Goal: Information Seeking & Learning: Learn about a topic

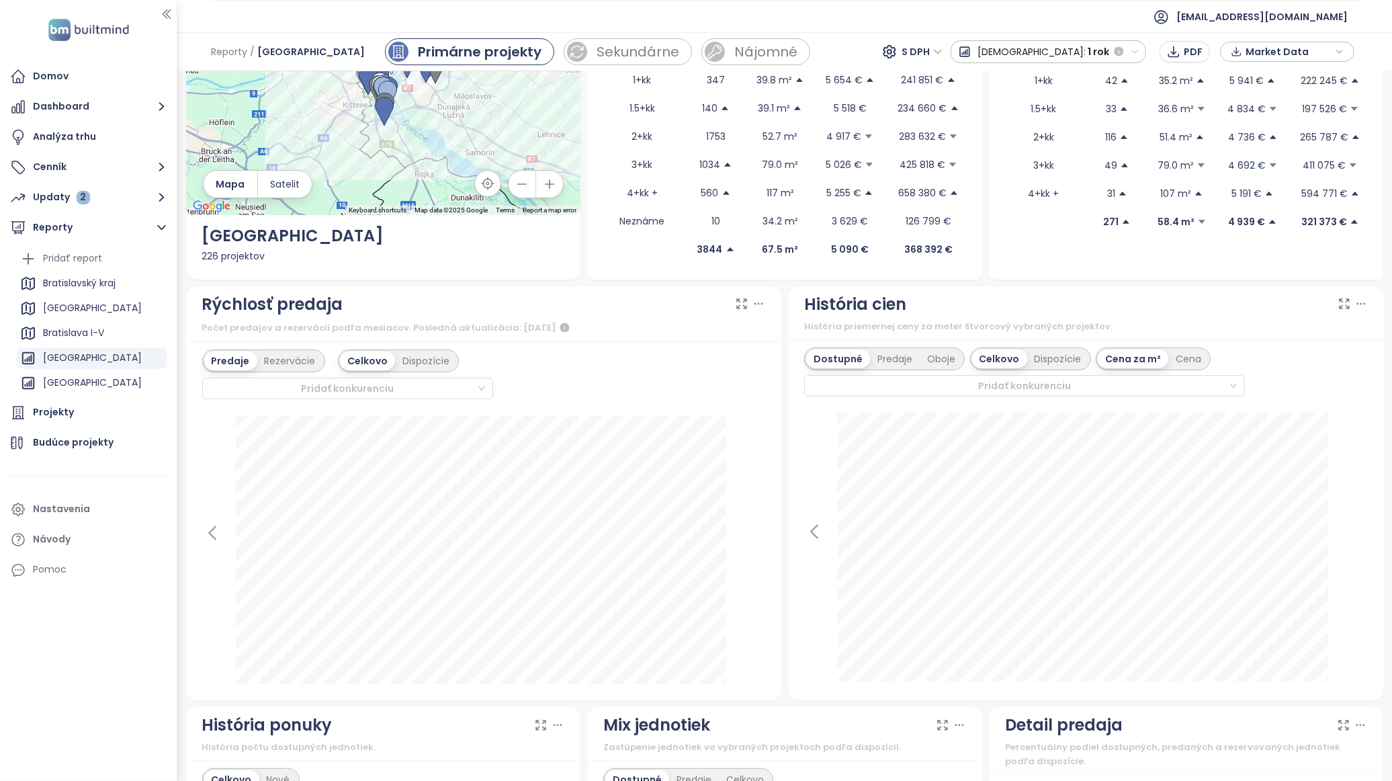
scroll to position [149, 0]
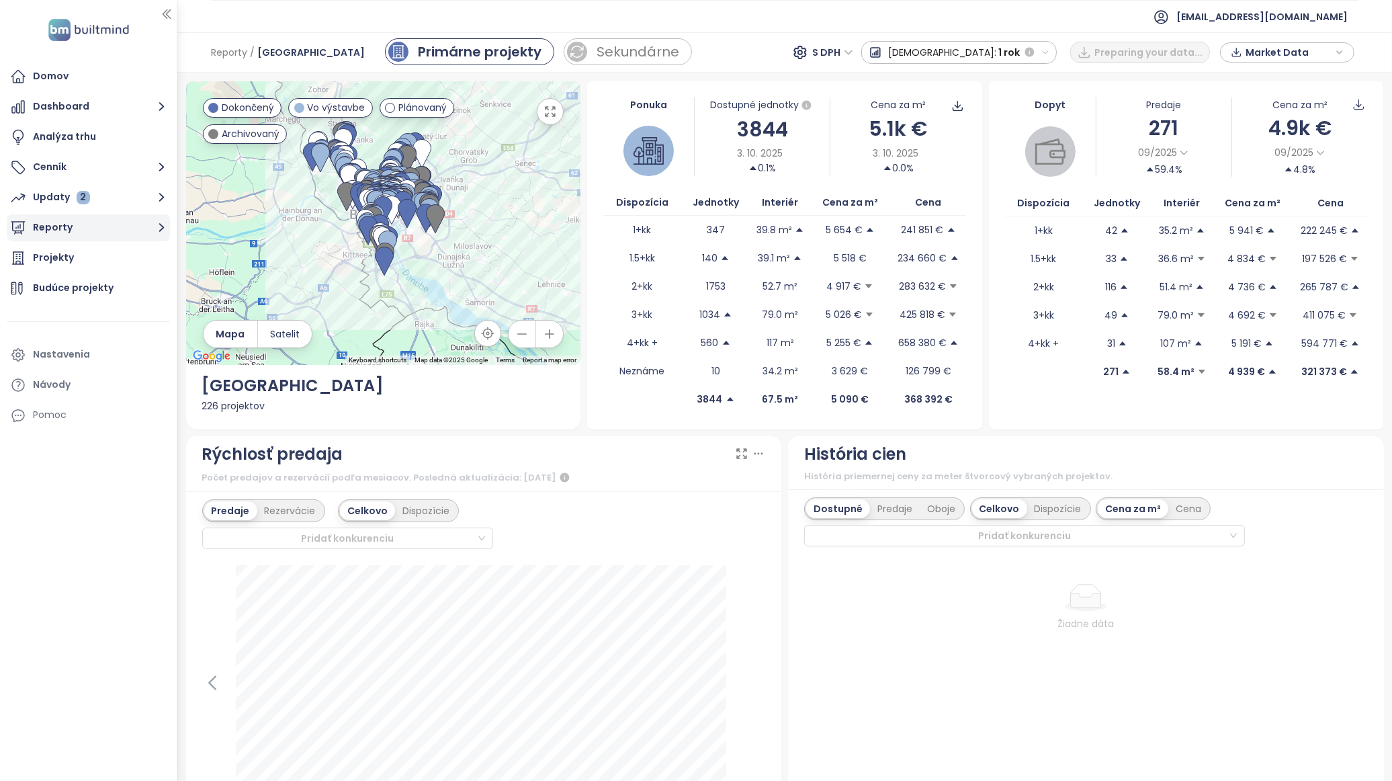
click at [132, 233] on button "Reporty" at bounding box center [88, 227] width 163 height 27
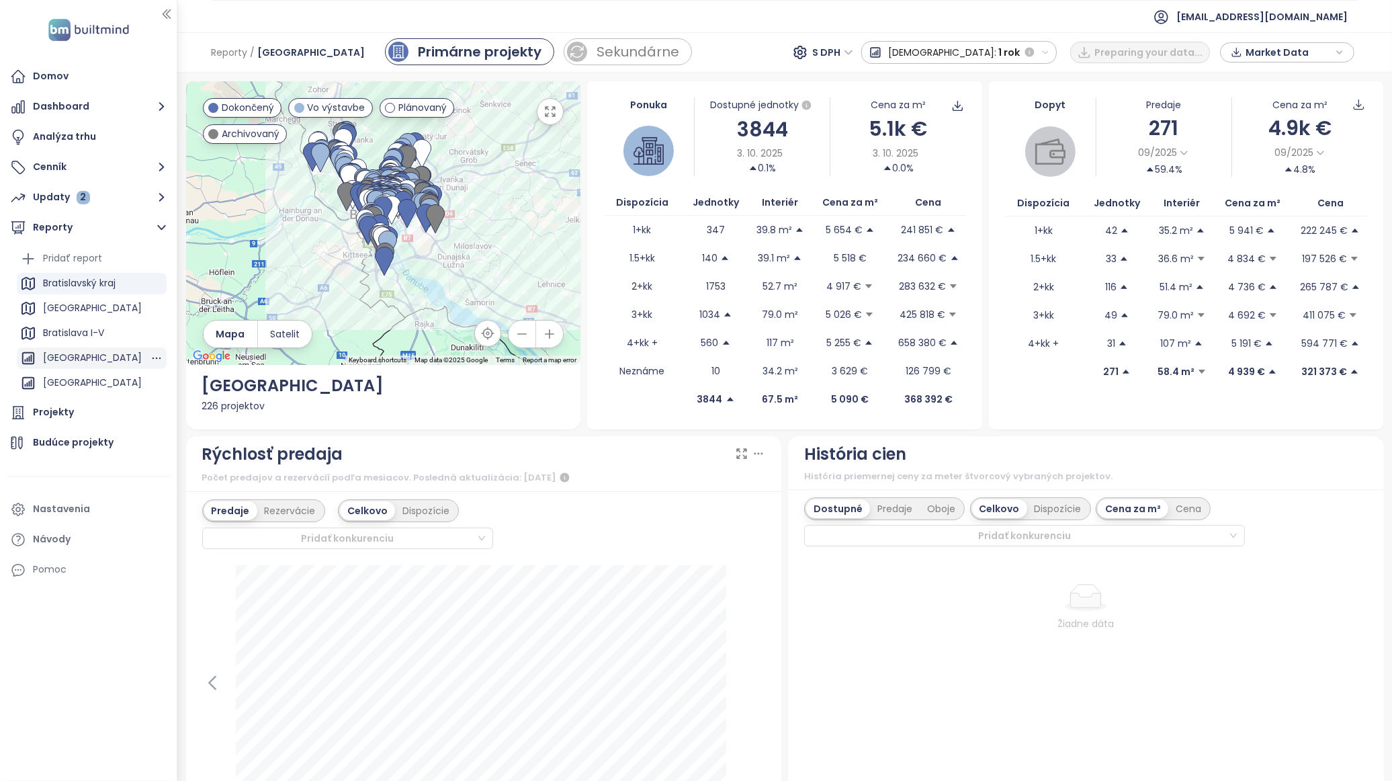
click at [109, 357] on div "[GEOGRAPHIC_DATA]" at bounding box center [92, 357] width 99 height 17
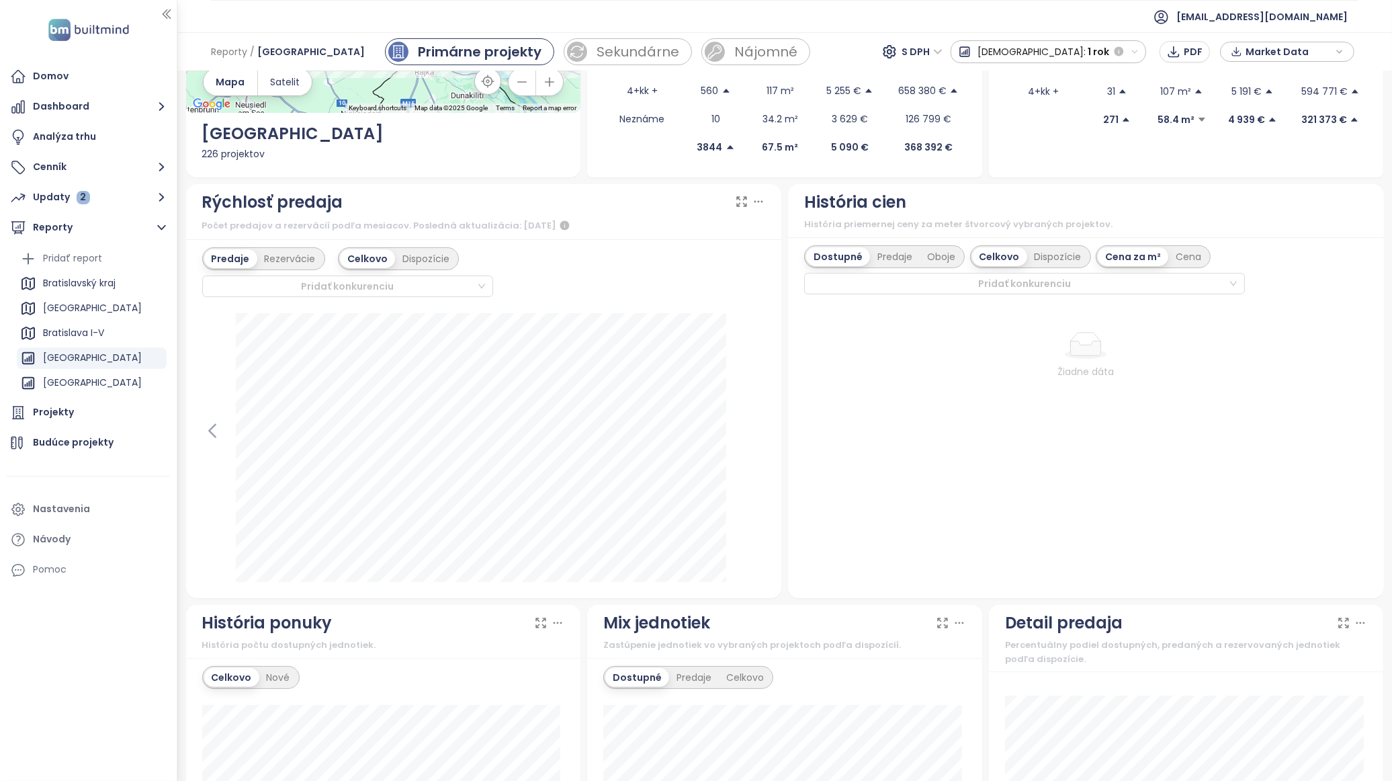
scroll to position [224, 0]
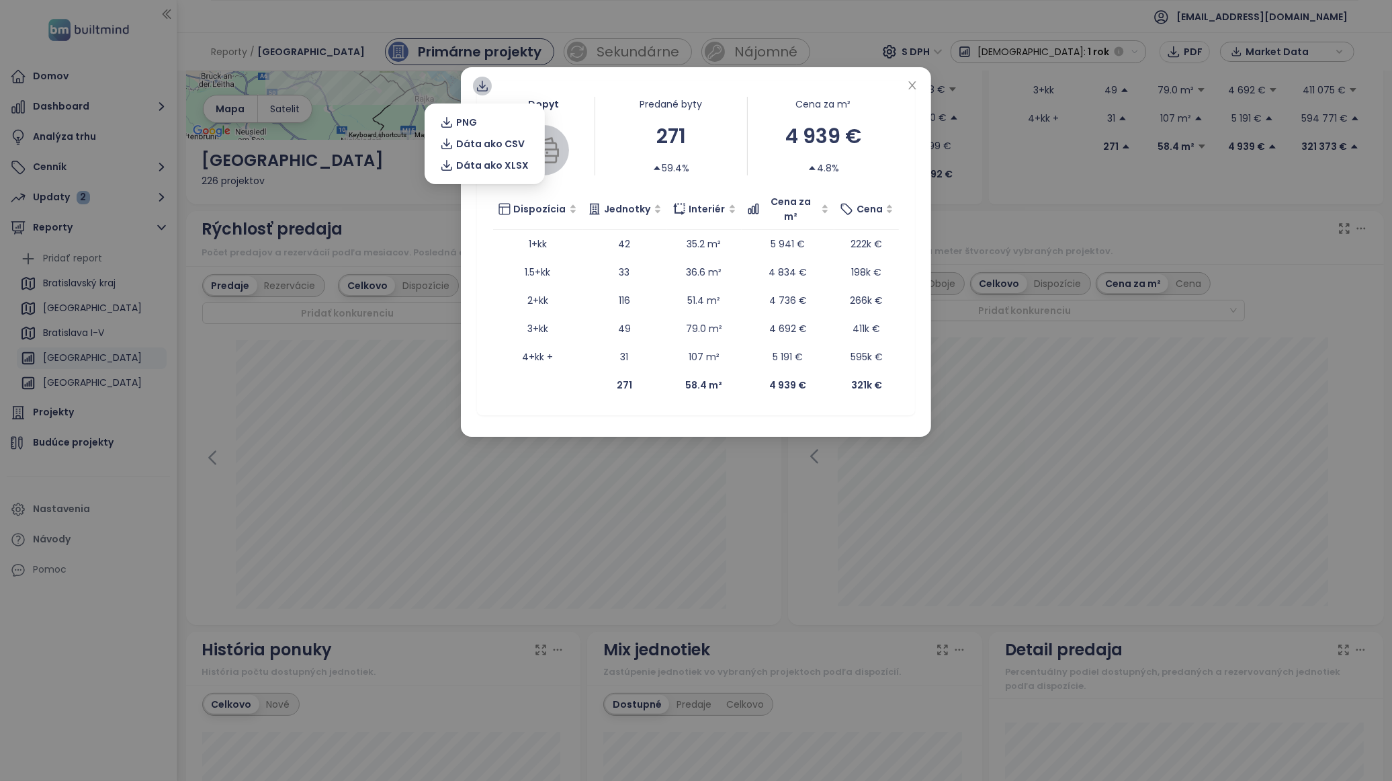
click at [480, 81] on icon at bounding box center [482, 85] width 13 height 13
click at [481, 163] on span "Dáta ako XLSX" at bounding box center [493, 165] width 73 height 15
click at [912, 80] on icon "close" at bounding box center [912, 85] width 11 height 11
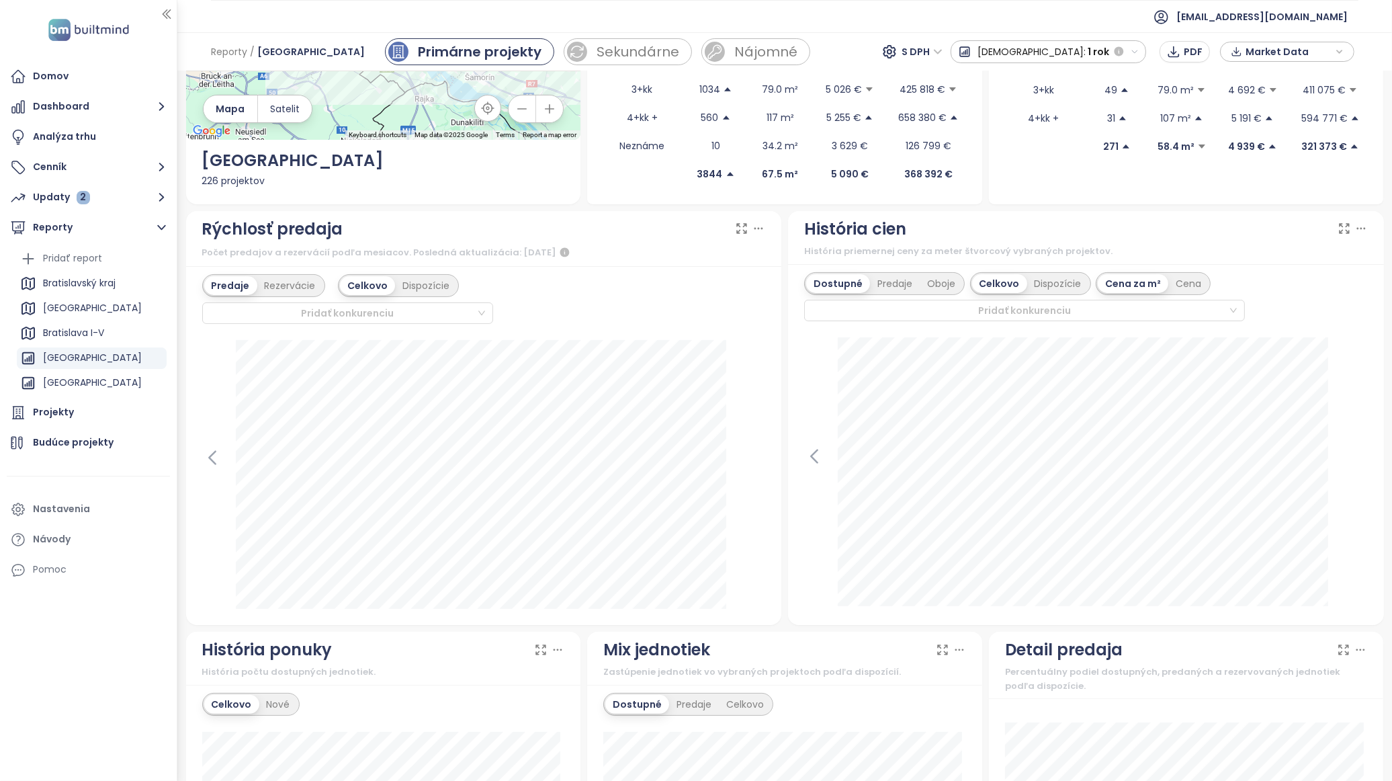
click at [943, 58] on span "S DPH" at bounding box center [922, 52] width 40 height 20
click at [1010, 101] on div "Bez DPH" at bounding box center [1005, 100] width 37 height 15
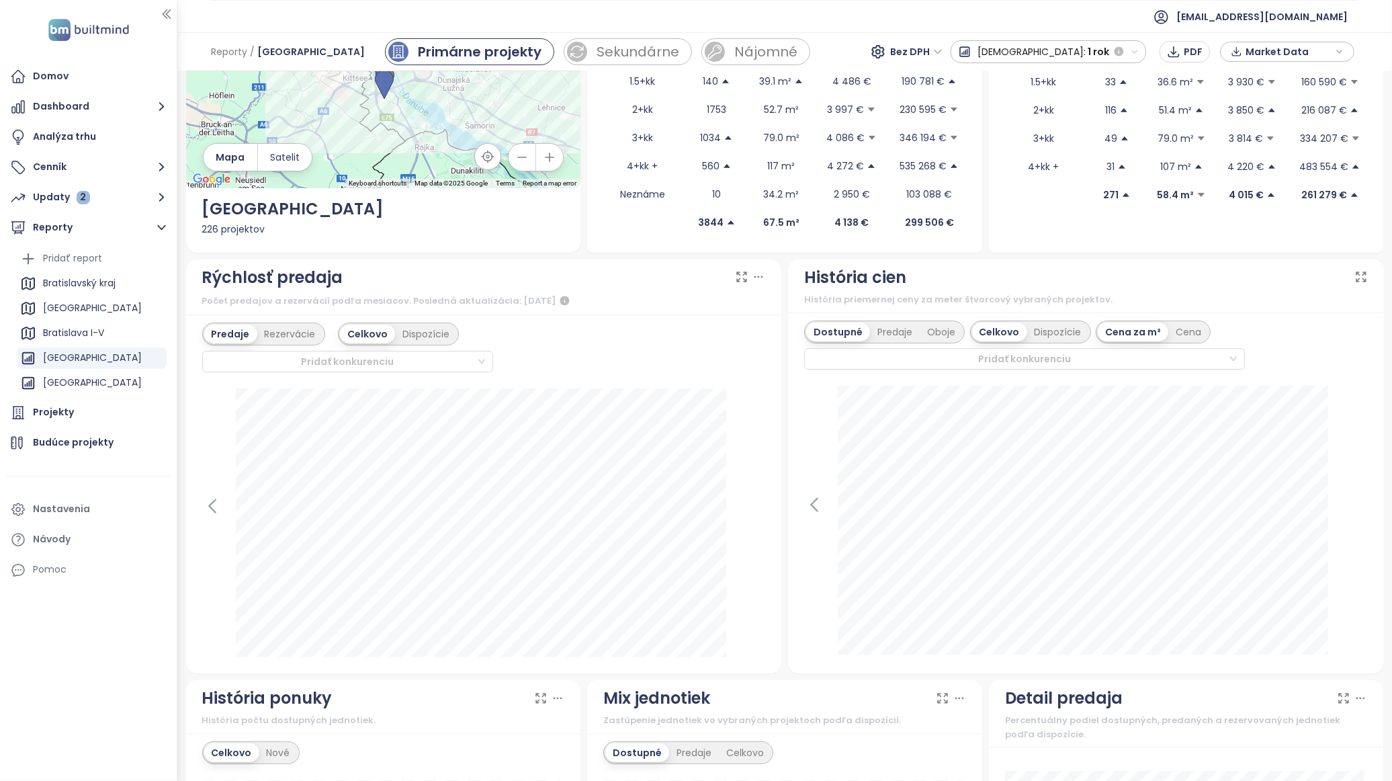
scroll to position [149, 0]
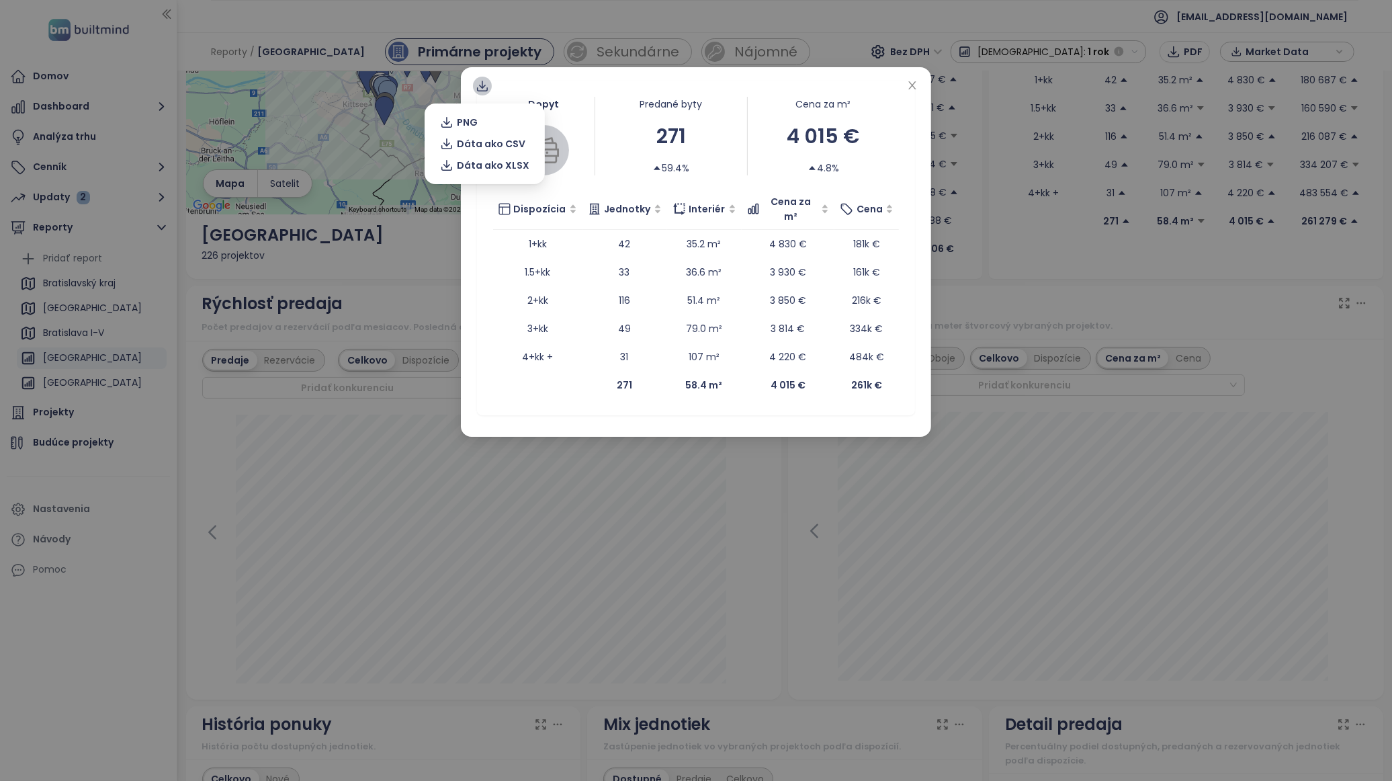
click at [477, 88] on icon at bounding box center [482, 85] width 13 height 13
click at [496, 169] on span "Dáta ako XLSX" at bounding box center [493, 165] width 73 height 15
drag, startPoint x: 913, startPoint y: 90, endPoint x: 923, endPoint y: 91, distance: 10.8
click at [913, 90] on icon "close" at bounding box center [912, 85] width 11 height 11
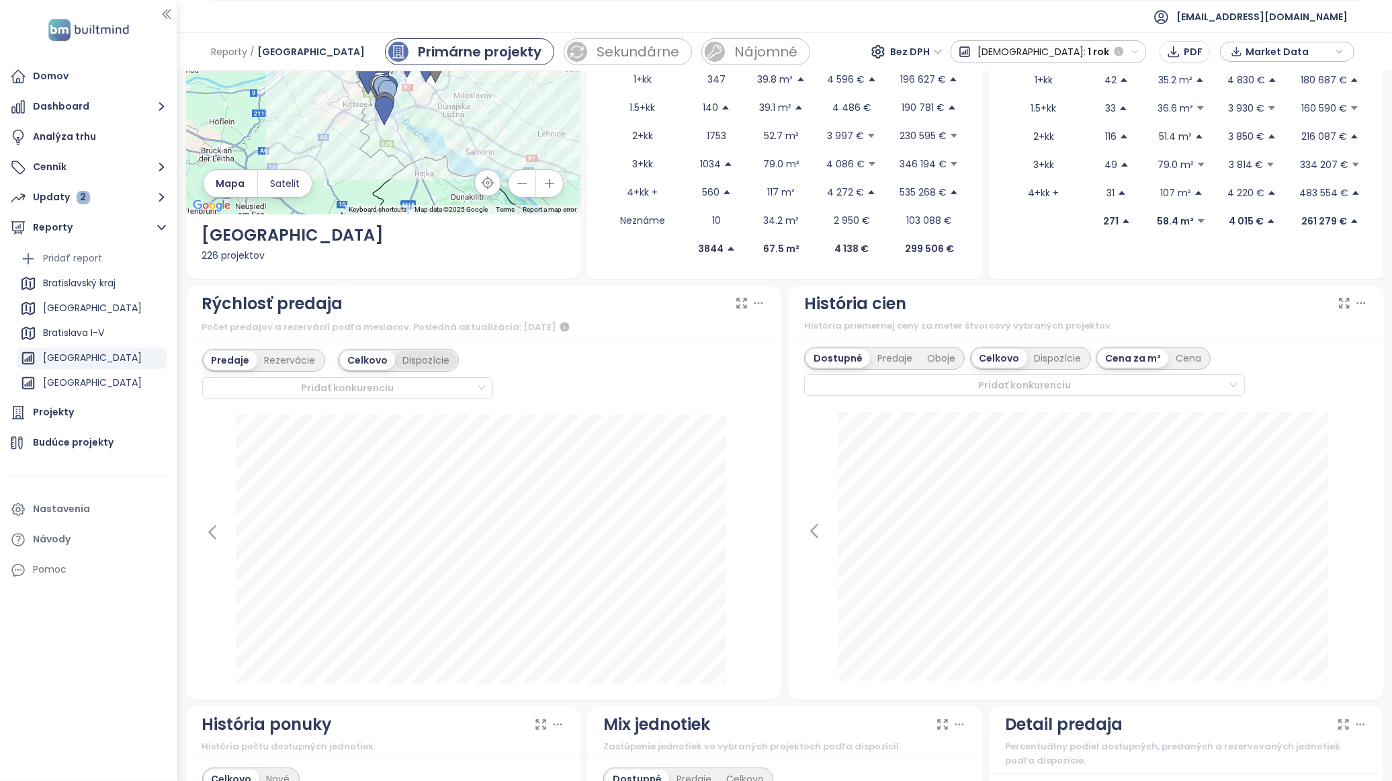
click at [438, 368] on div "Dispozície" at bounding box center [426, 360] width 62 height 19
click at [374, 363] on div "Celkovo" at bounding box center [366, 360] width 52 height 19
click at [656, 336] on div "Rýchlosť predaja Počet predajov a rezervácií podľa mesiacov. Posledná aktualizá…" at bounding box center [484, 314] width 596 height 56
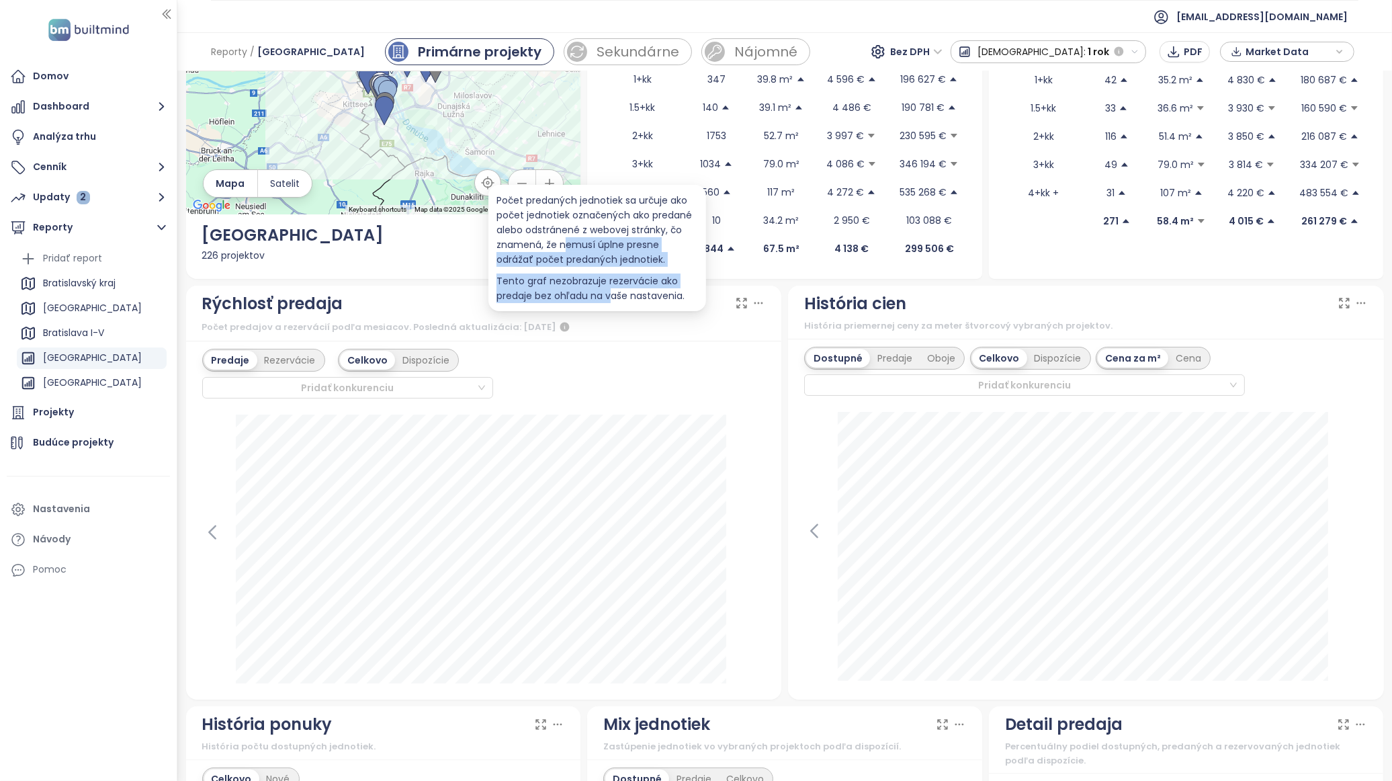
drag, startPoint x: 614, startPoint y: 294, endPoint x: 563, endPoint y: 243, distance: 72.7
click at [563, 243] on div "Počet predaných jednotiek sa určuje ako počet jednotiek označených ako predané …" at bounding box center [598, 248] width 202 height 110
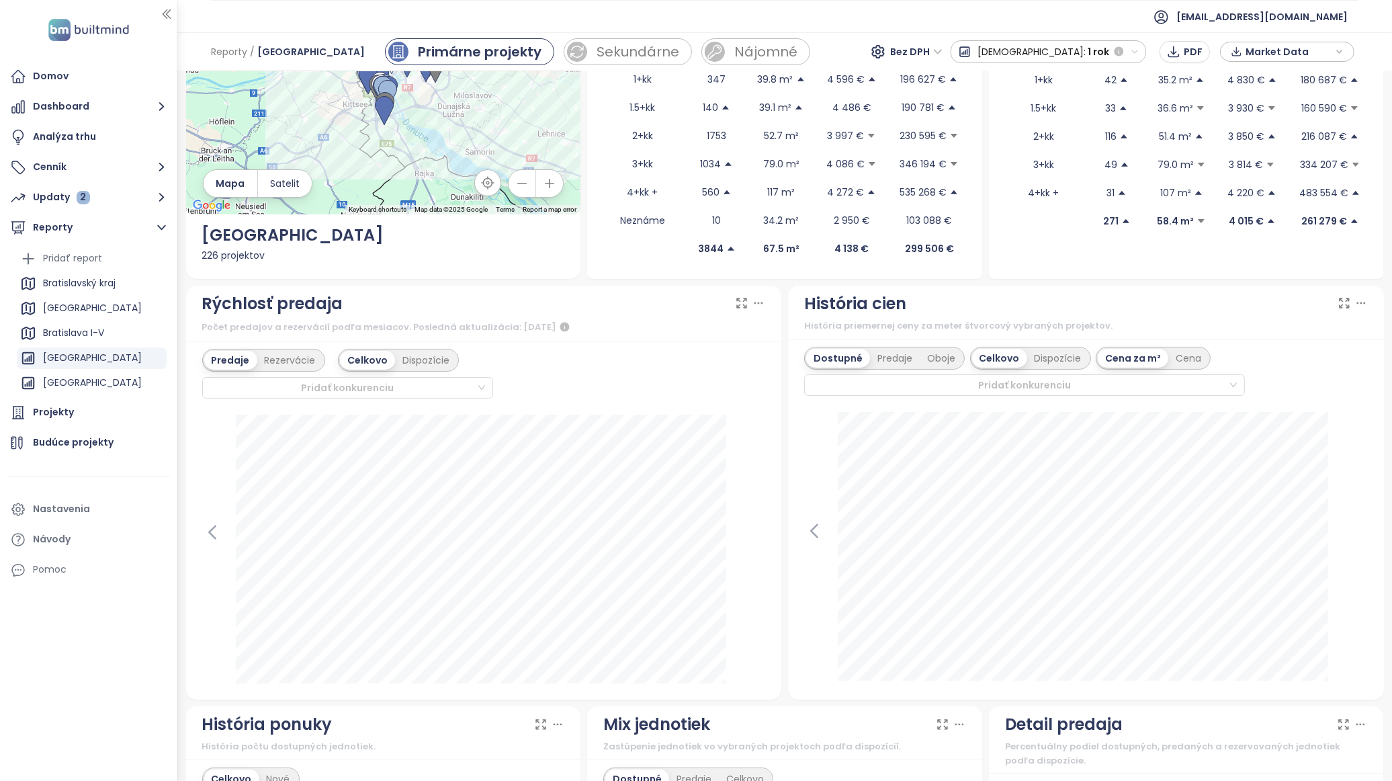
drag, startPoint x: 563, startPoint y: 243, endPoint x: 546, endPoint y: 247, distance: 17.3
click at [546, 248] on div "226 projektov" at bounding box center [383, 255] width 363 height 15
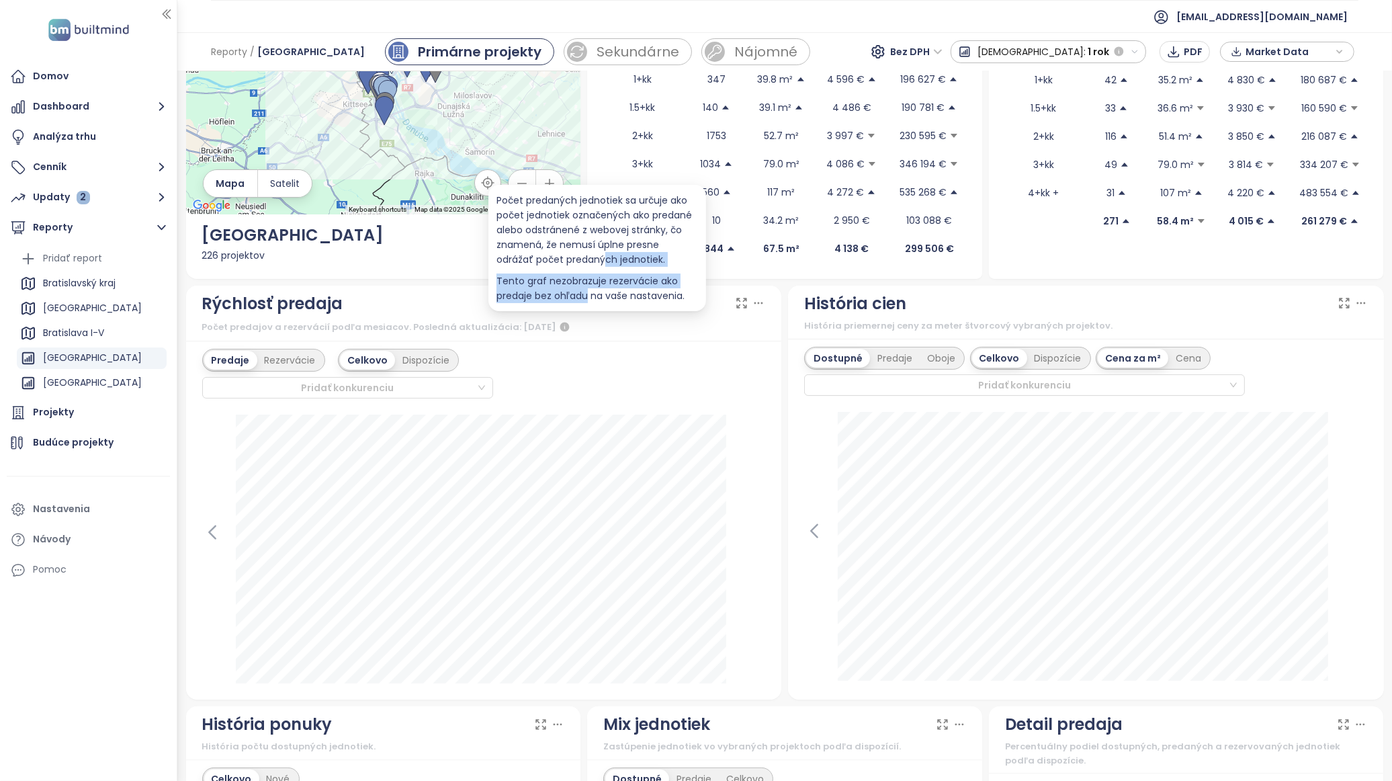
drag, startPoint x: 587, startPoint y: 296, endPoint x: 564, endPoint y: 264, distance: 39.5
click at [564, 264] on div "Počet predaných jednotiek sa určuje ako počet jednotiek označených ako predané …" at bounding box center [598, 248] width 202 height 110
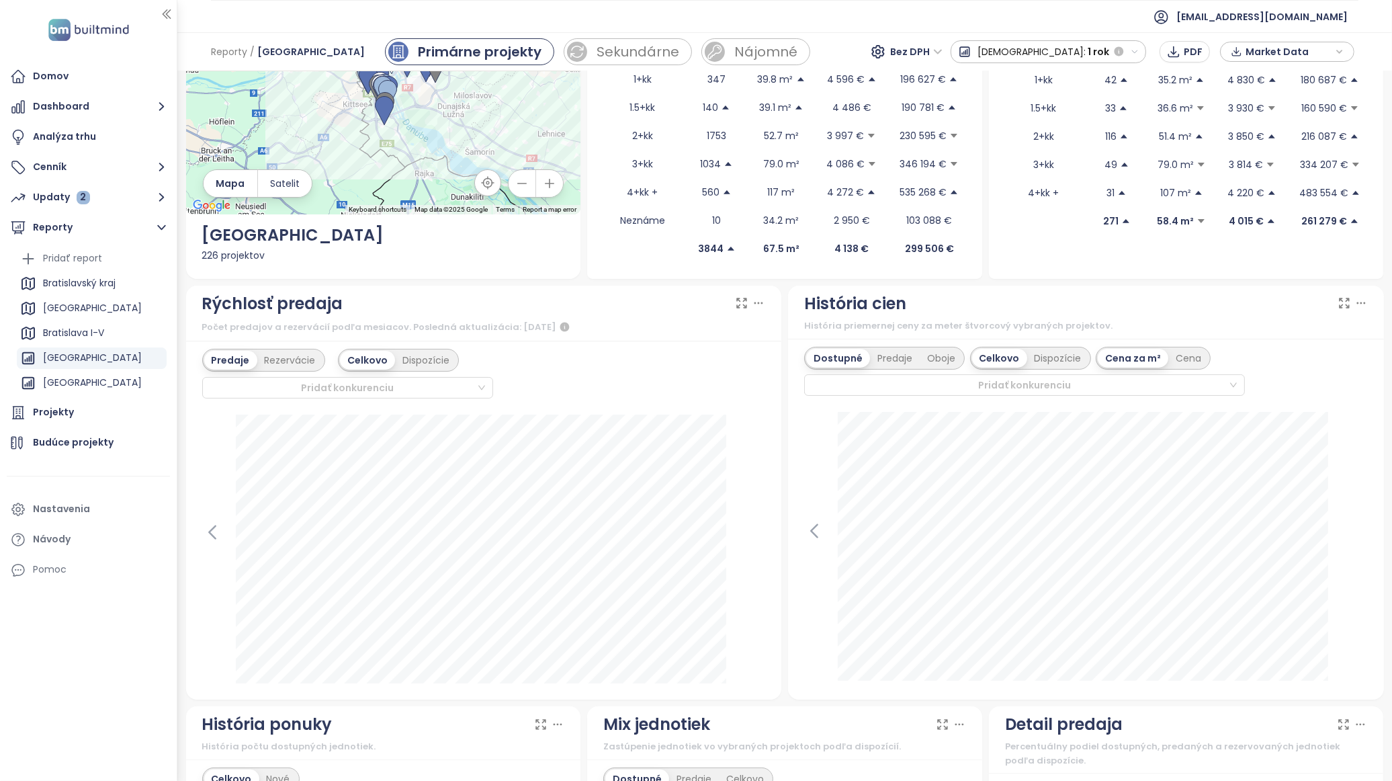
drag, startPoint x: 564, startPoint y: 264, endPoint x: 556, endPoint y: 263, distance: 8.2
click at [556, 263] on div "← Move left → Move right ↑ Move up ↓ Move down + Zoom in - Zoom out Home Jump l…" at bounding box center [383, 105] width 395 height 348
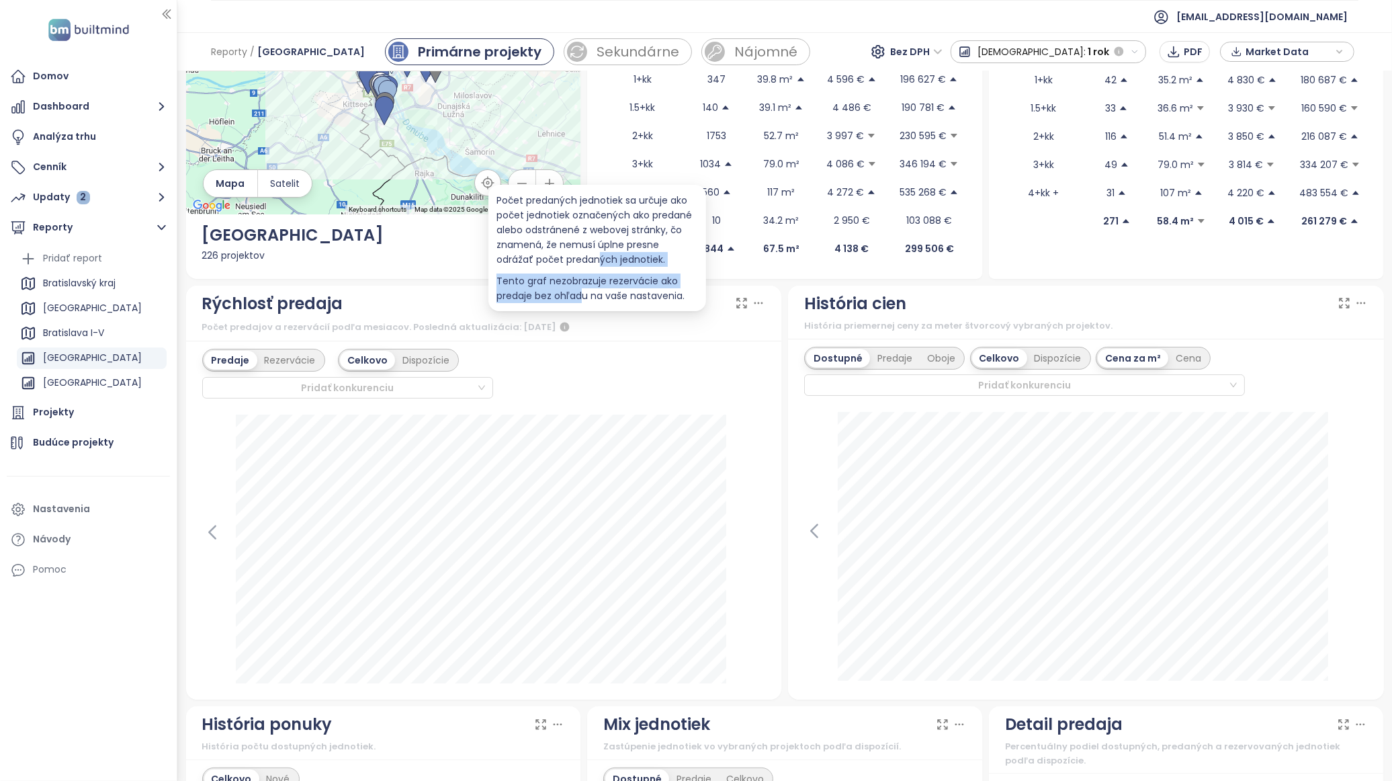
drag, startPoint x: 580, startPoint y: 294, endPoint x: 558, endPoint y: 259, distance: 40.5
click at [558, 259] on div "Počet predaných jednotiek sa určuje ako počet jednotiek označených ako predané …" at bounding box center [598, 248] width 202 height 110
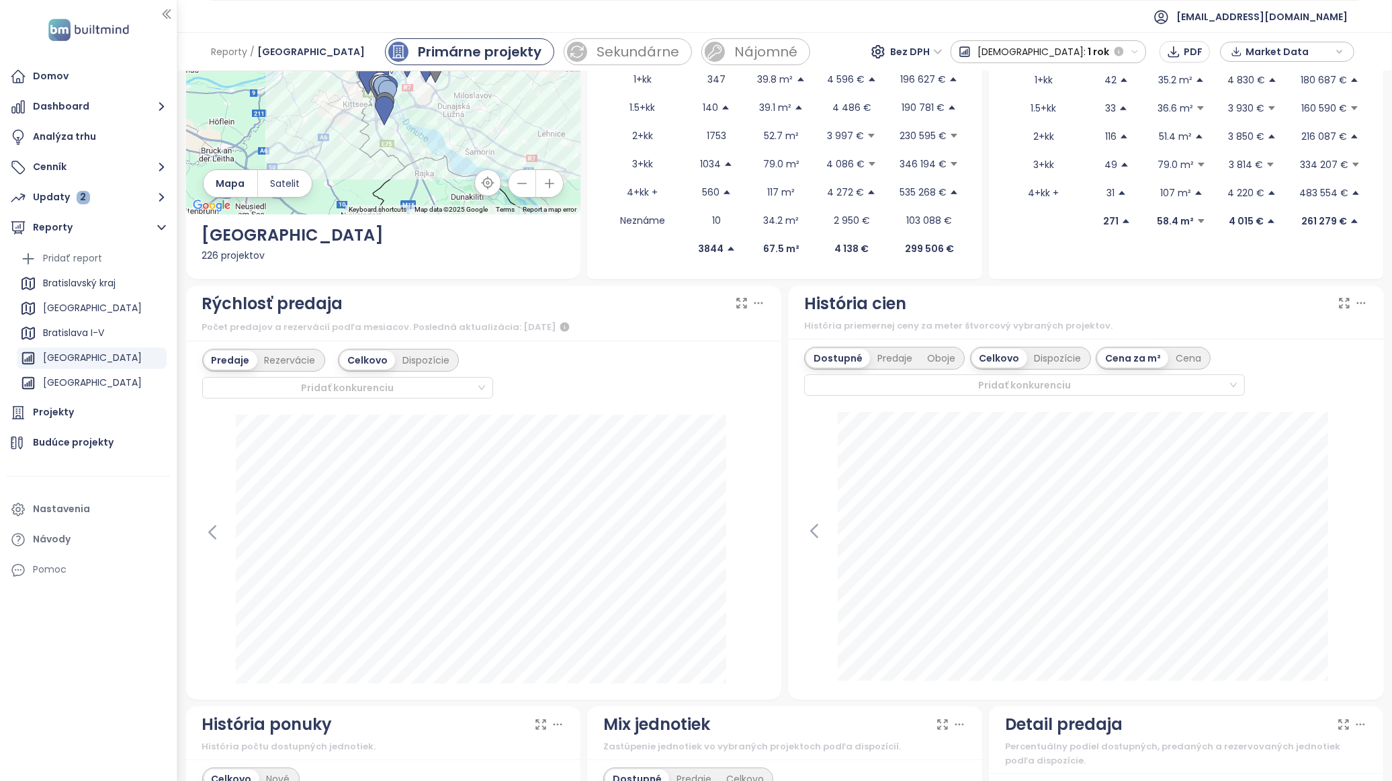
click at [553, 255] on div "226 projektov" at bounding box center [383, 255] width 363 height 15
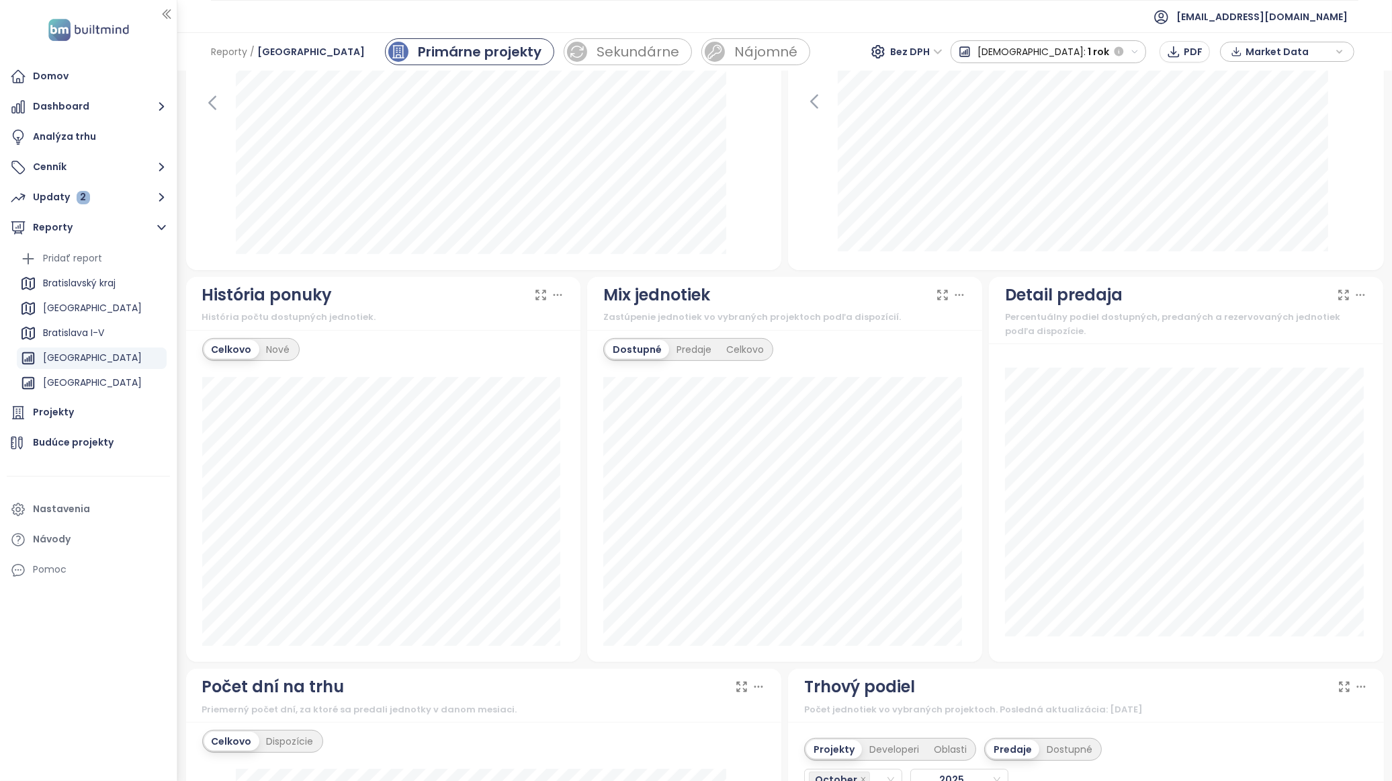
scroll to position [597, 0]
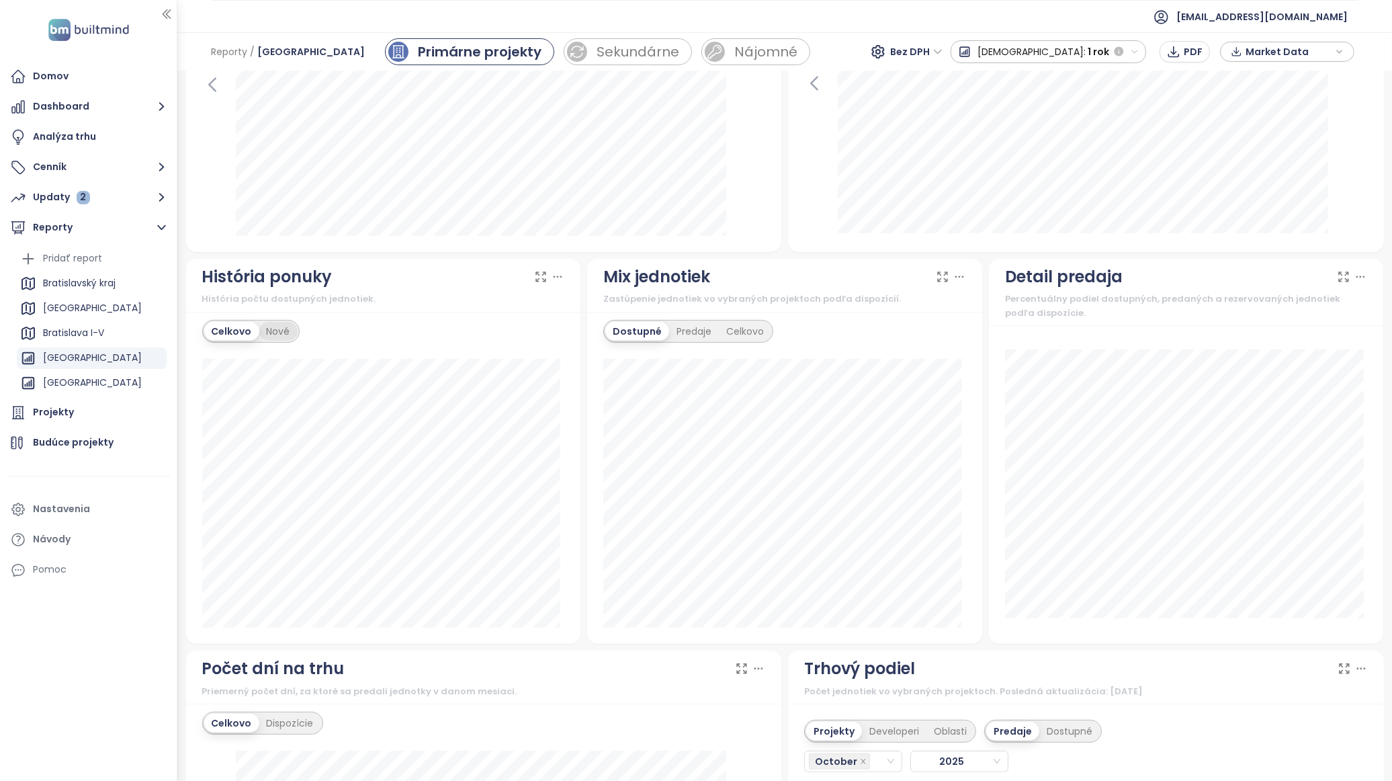
click at [291, 339] on div "Nové" at bounding box center [278, 331] width 38 height 19
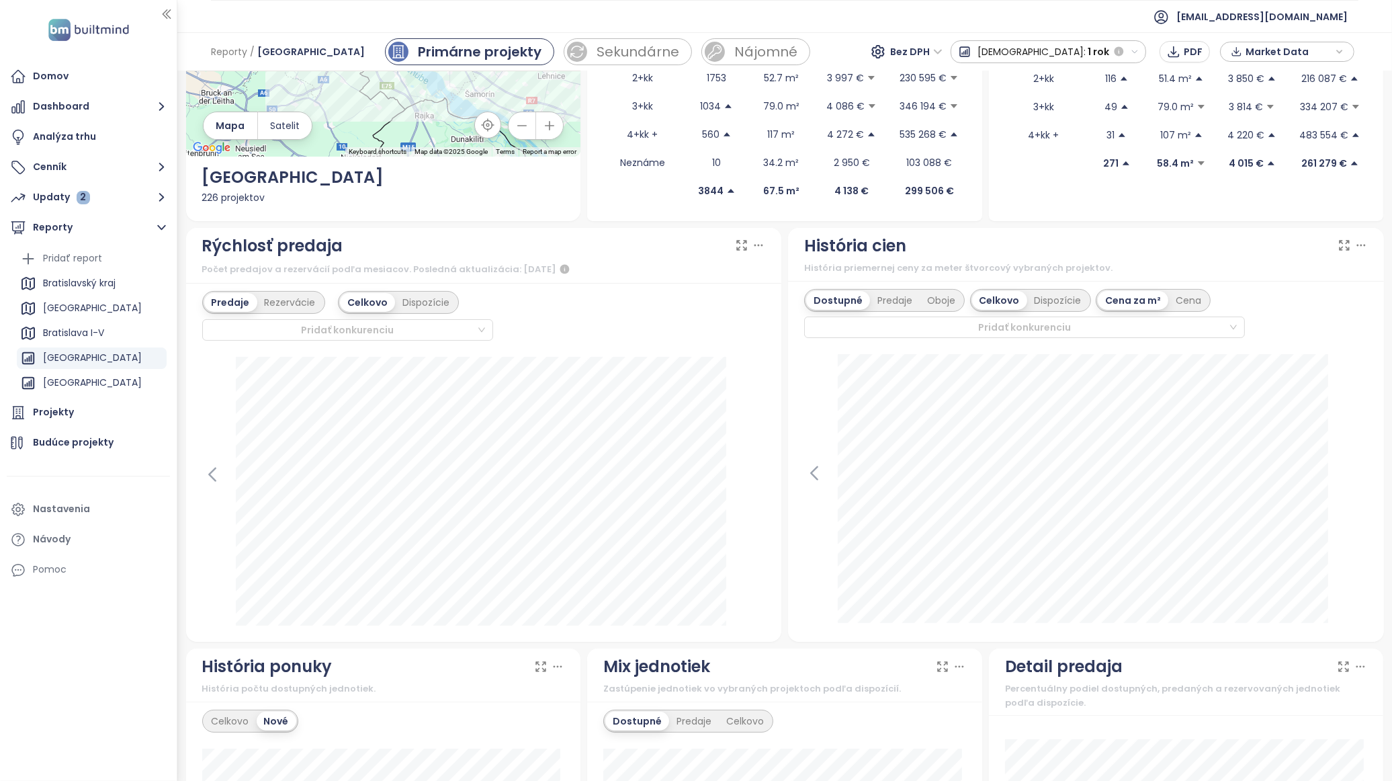
scroll to position [149, 0]
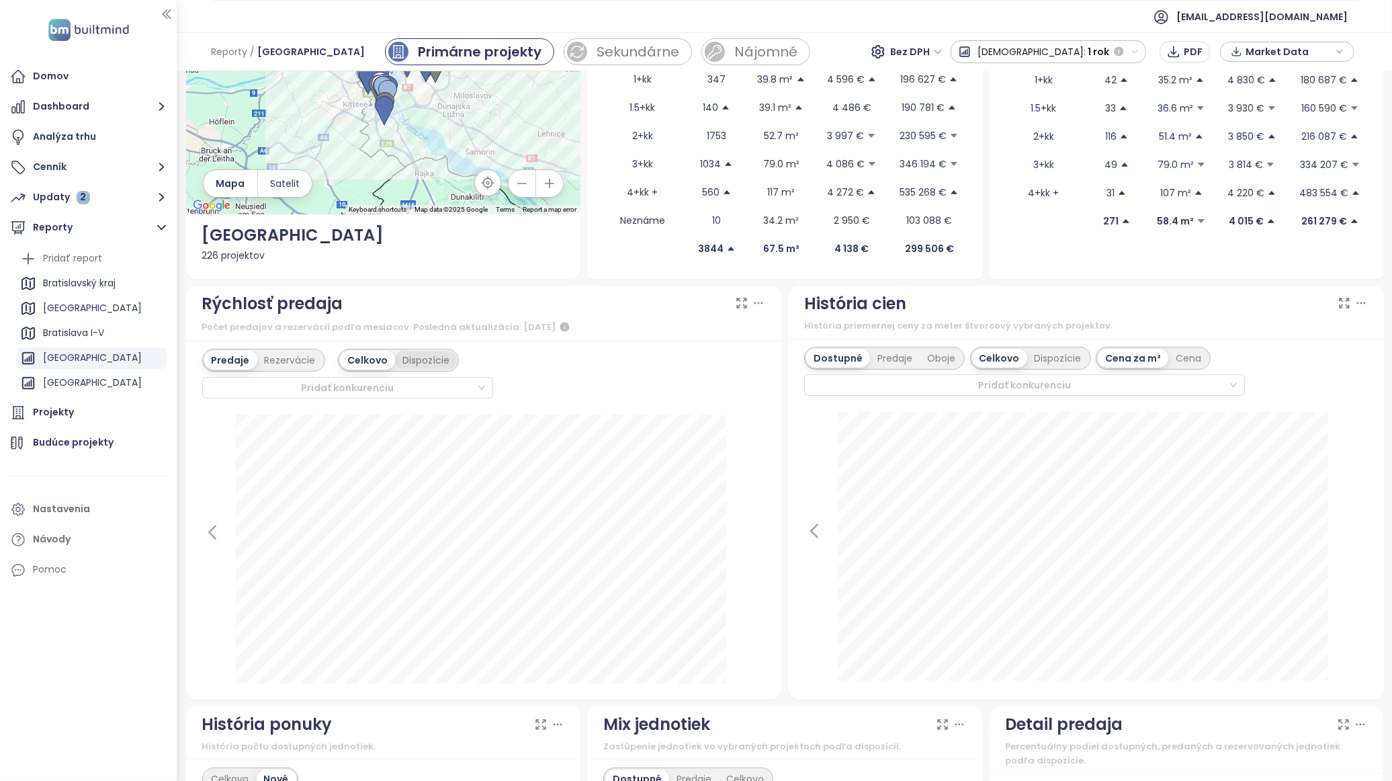
click at [420, 359] on div "Dispozície" at bounding box center [426, 360] width 62 height 19
click at [358, 362] on div "Celkovo" at bounding box center [366, 360] width 52 height 19
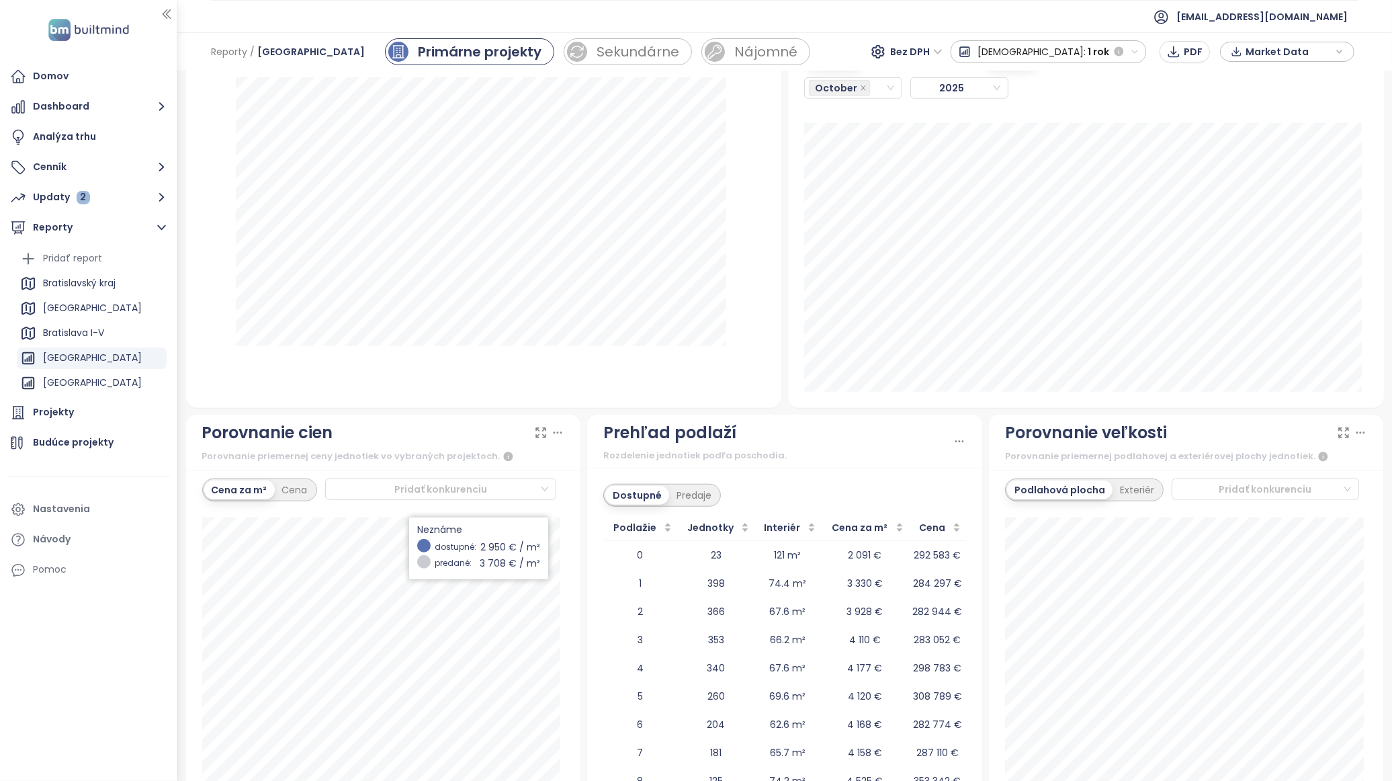
scroll to position [1375, 0]
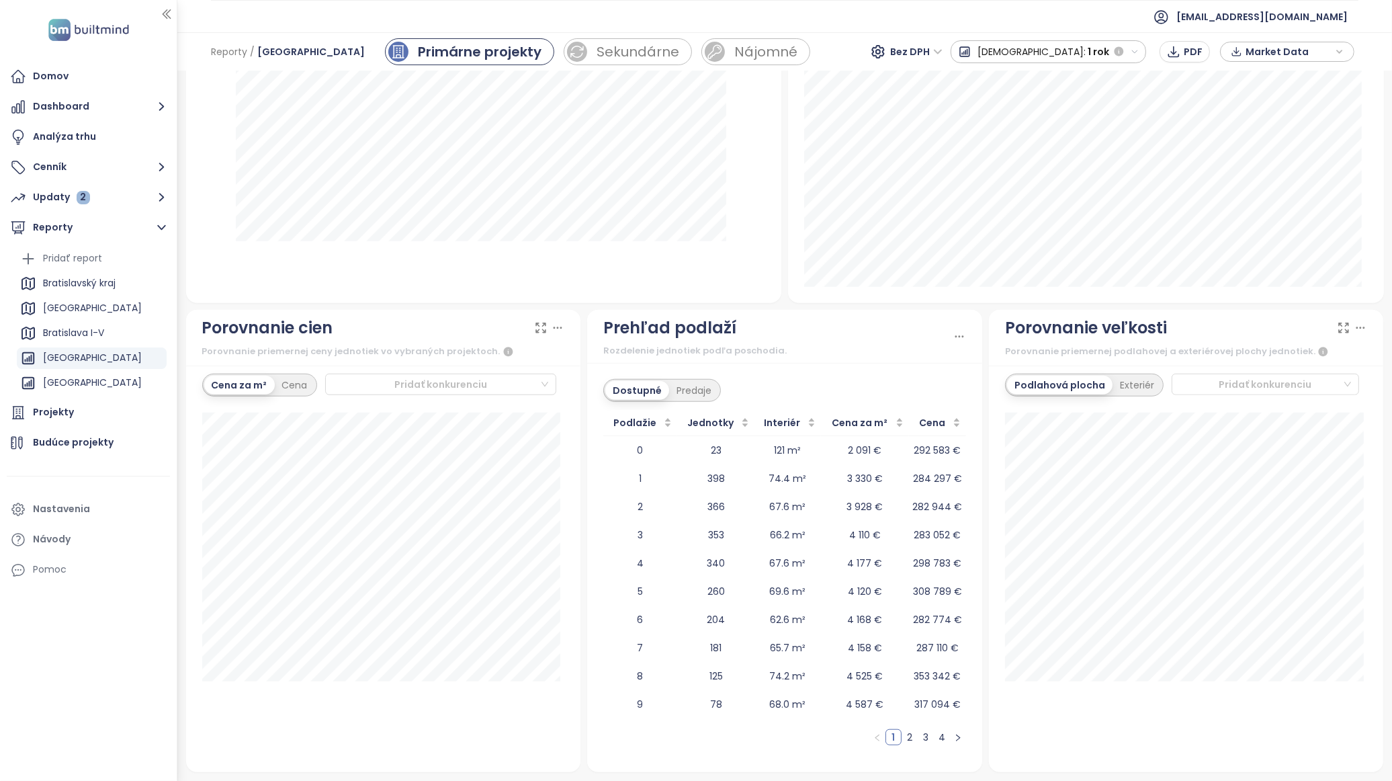
click at [1128, 57] on span "button" at bounding box center [1119, 52] width 16 height 16
click at [1069, 83] on div "1 týždeň" at bounding box center [1011, 76] width 118 height 24
click at [688, 391] on div "Predaje" at bounding box center [694, 390] width 50 height 19
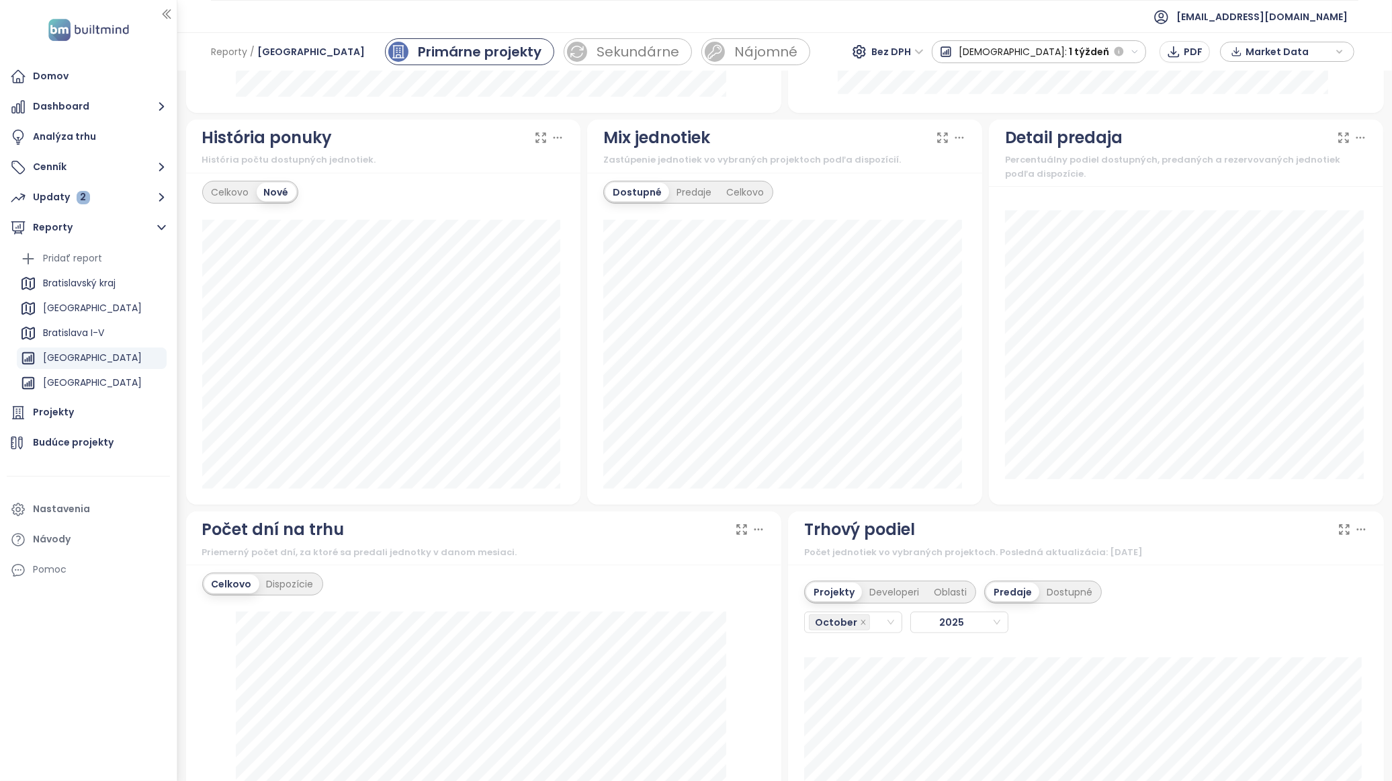
scroll to position [703, 0]
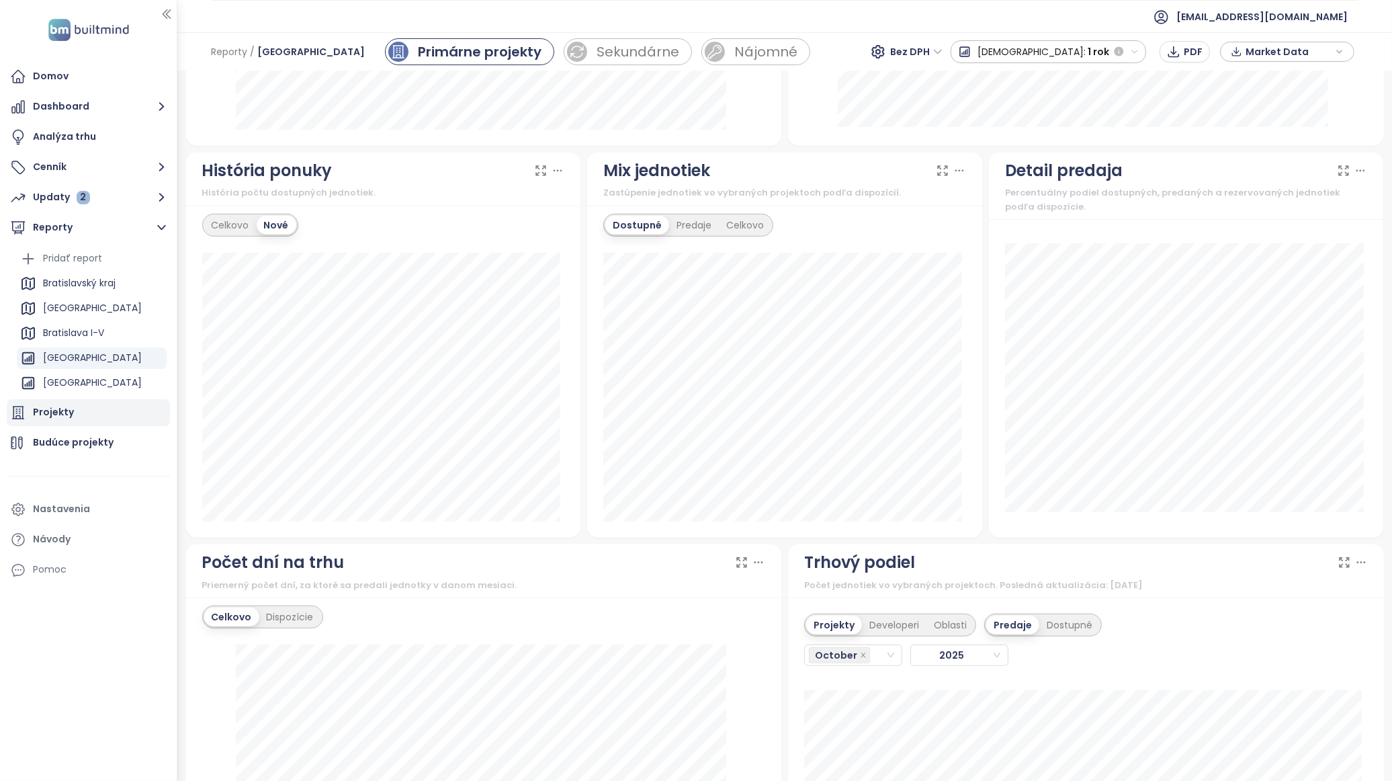
click at [79, 412] on div "Projekty" at bounding box center [88, 412] width 163 height 27
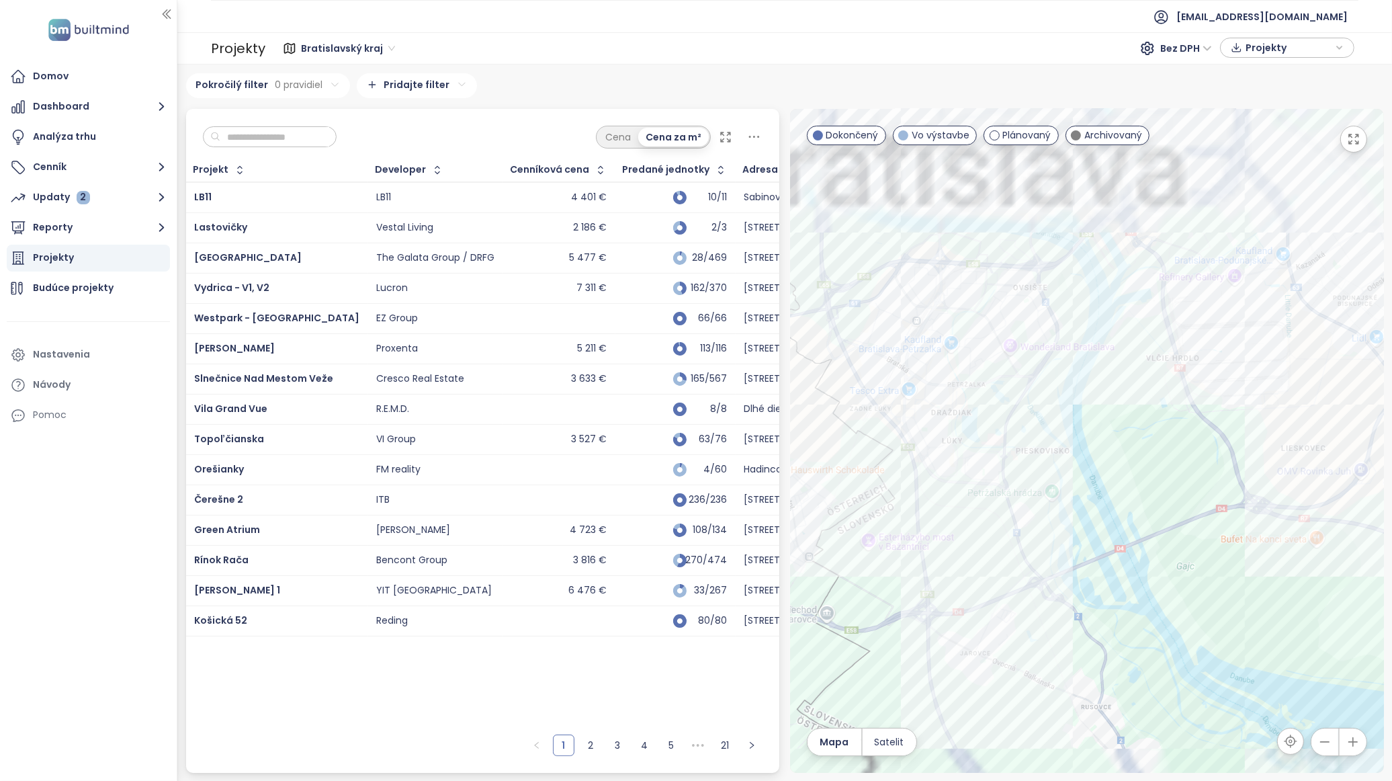
drag, startPoint x: 982, startPoint y: 521, endPoint x: 1025, endPoint y: 538, distance: 45.3
click at [1025, 556] on div at bounding box center [1087, 441] width 594 height 664
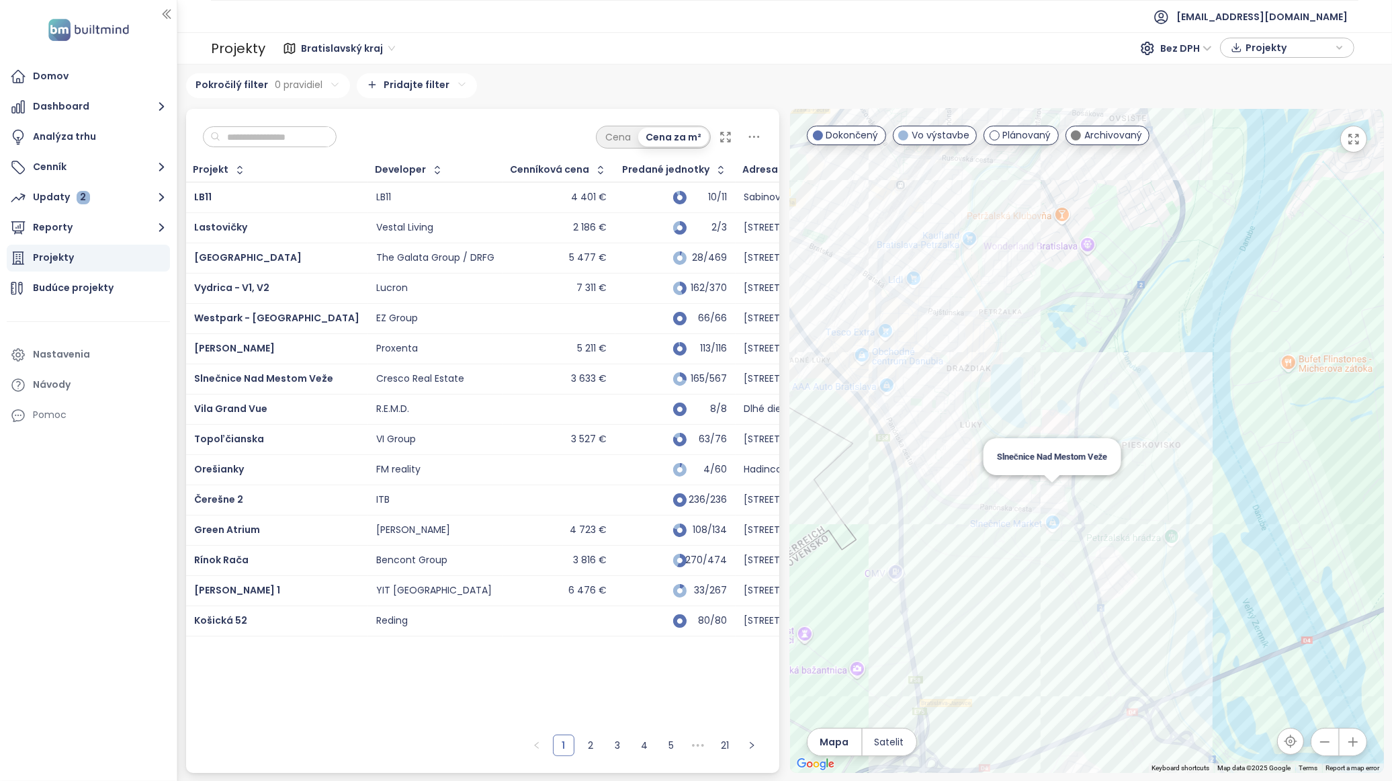
click at [1053, 493] on div "Slnečnice Nad Mestom Veže" at bounding box center [1087, 441] width 594 height 664
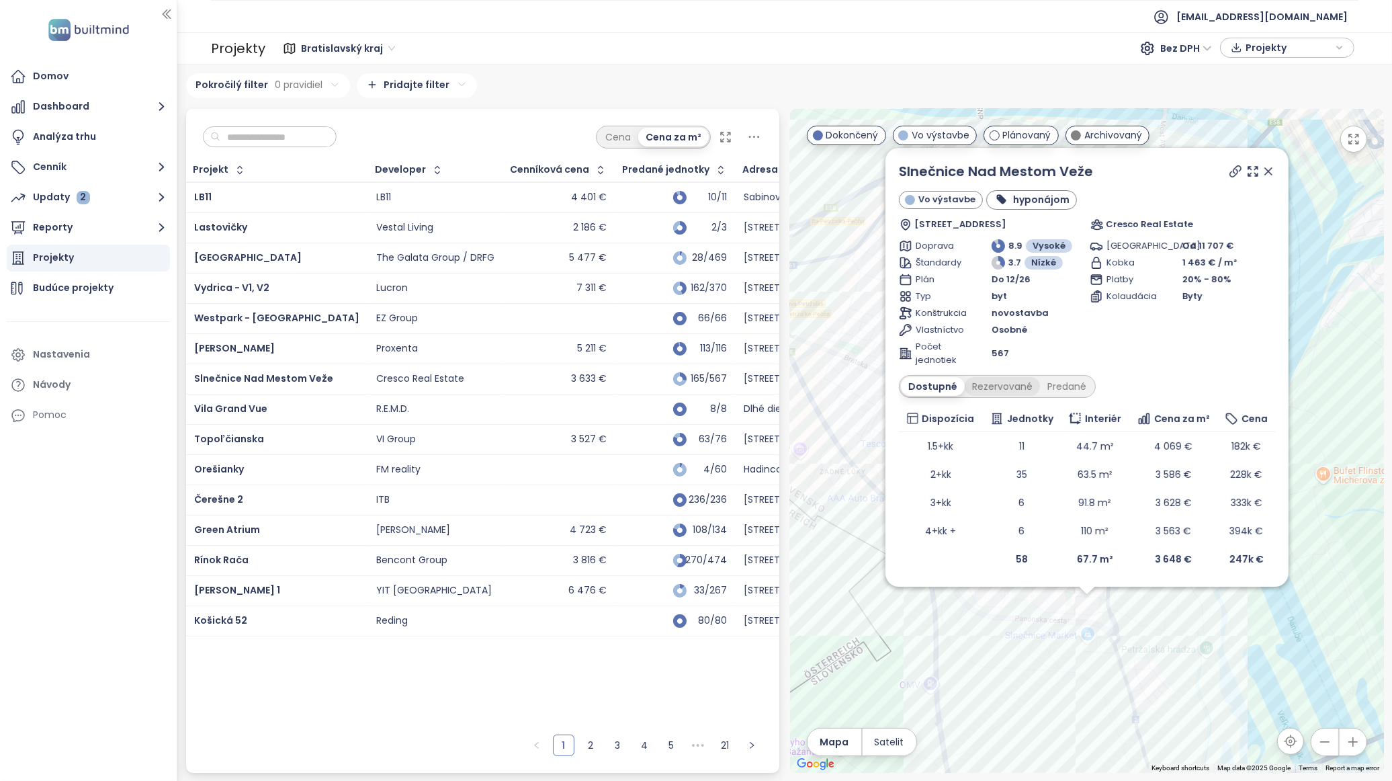
click at [1005, 386] on div "Rezervované" at bounding box center [1002, 386] width 75 height 19
click at [1062, 388] on div "Predané" at bounding box center [1067, 386] width 54 height 19
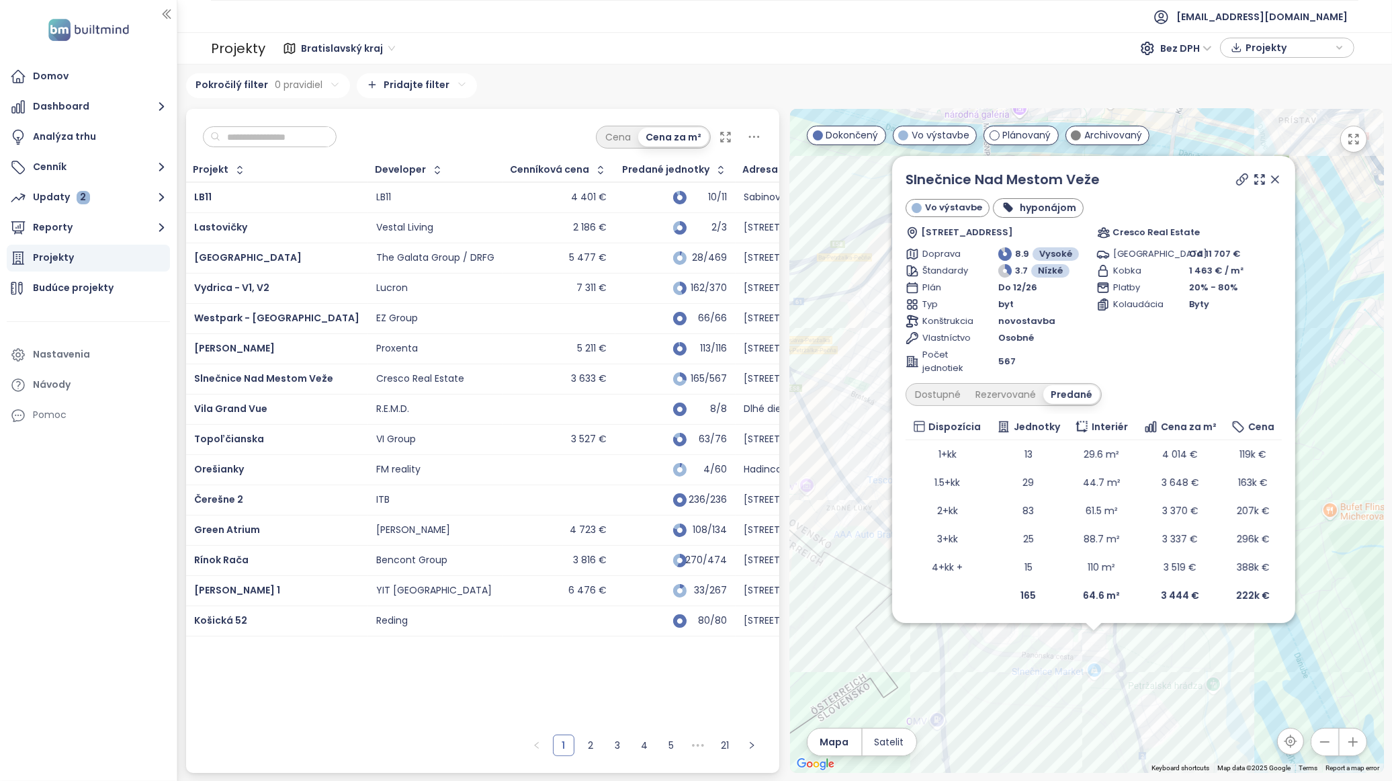
drag, startPoint x: 1120, startPoint y: 636, endPoint x: 1113, endPoint y: 666, distance: 31.0
click at [1127, 675] on div "Slnečnice Nad Mestom Veže Vo výstavbe hyponájom Jasovská, 851 07 [GEOGRAPHIC_DA…" at bounding box center [1087, 441] width 594 height 664
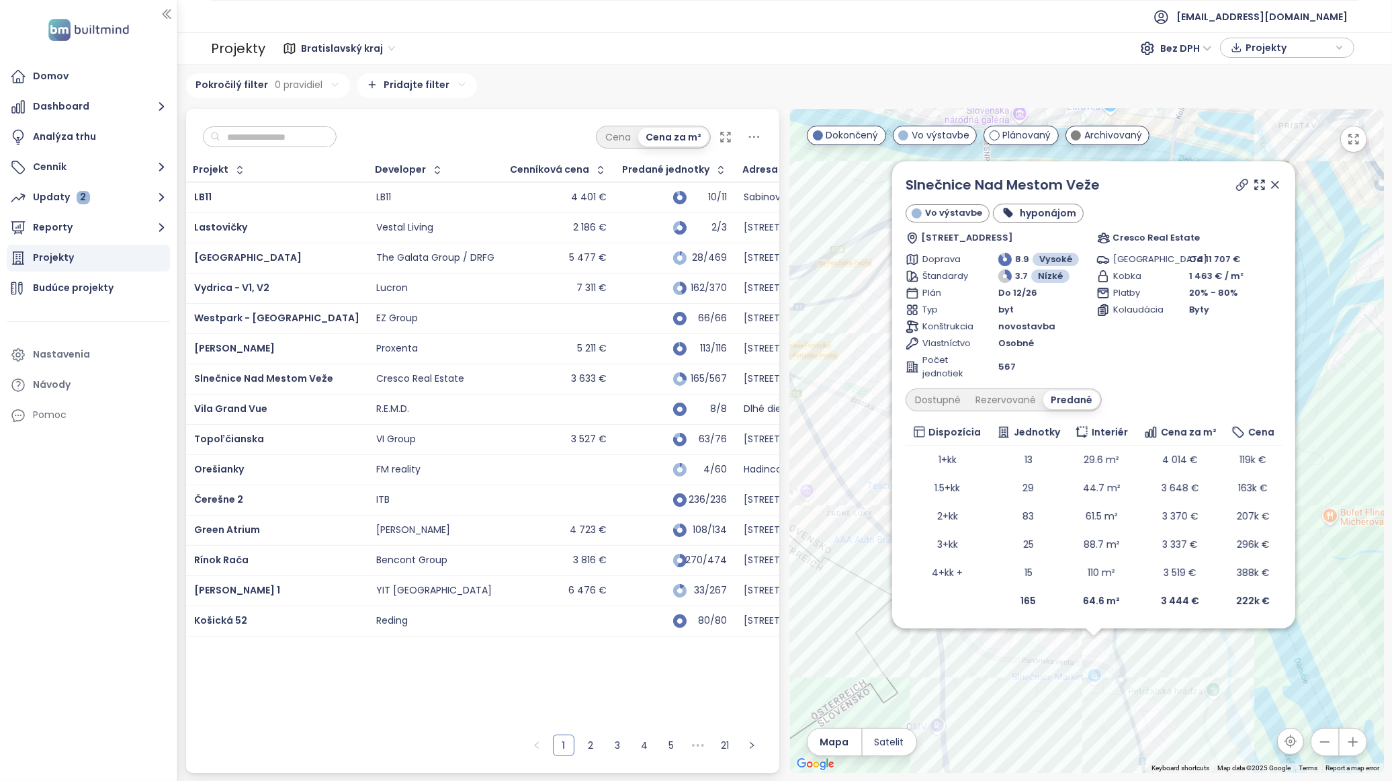
click at [1277, 183] on icon at bounding box center [1275, 184] width 7 height 7
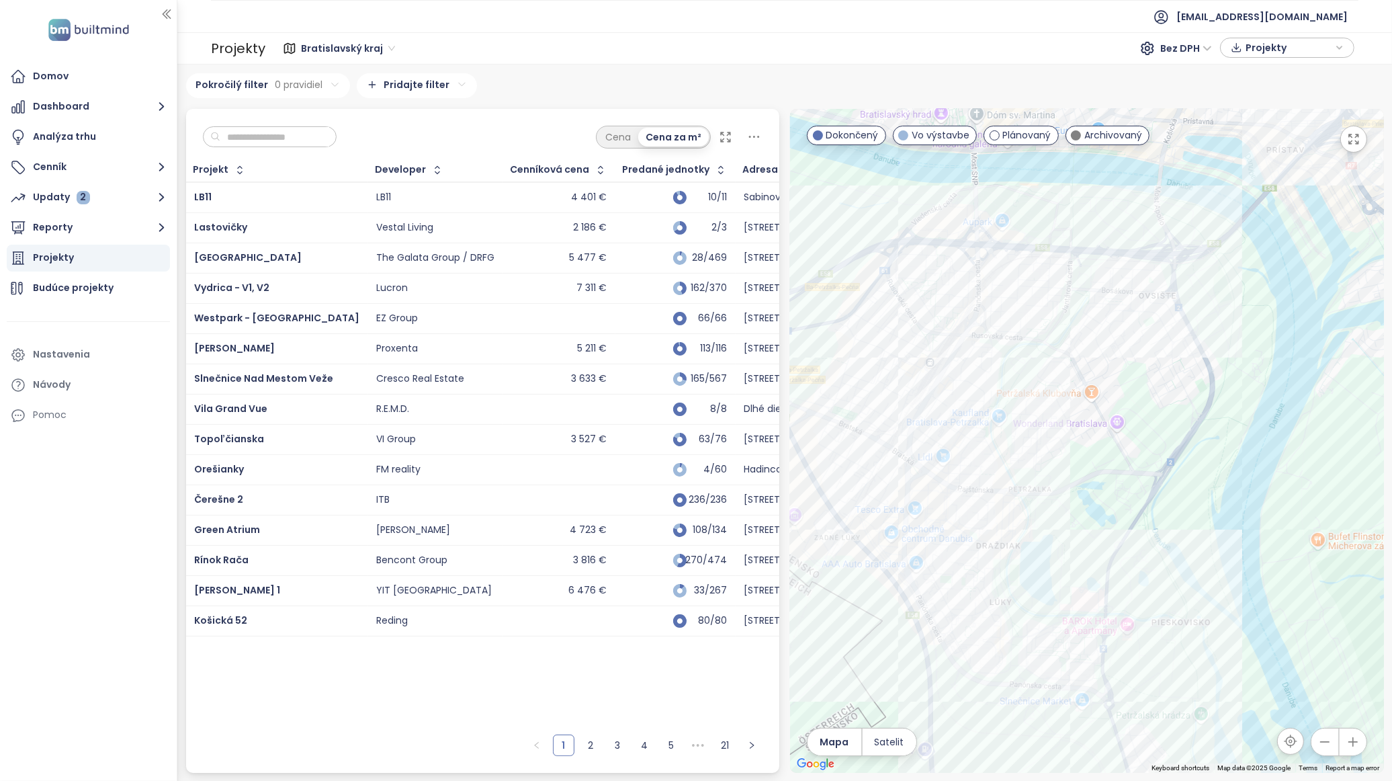
drag, startPoint x: 1099, startPoint y: 501, endPoint x: 1085, endPoint y: 531, distance: 33.7
click at [1085, 531] on div at bounding box center [1087, 441] width 594 height 664
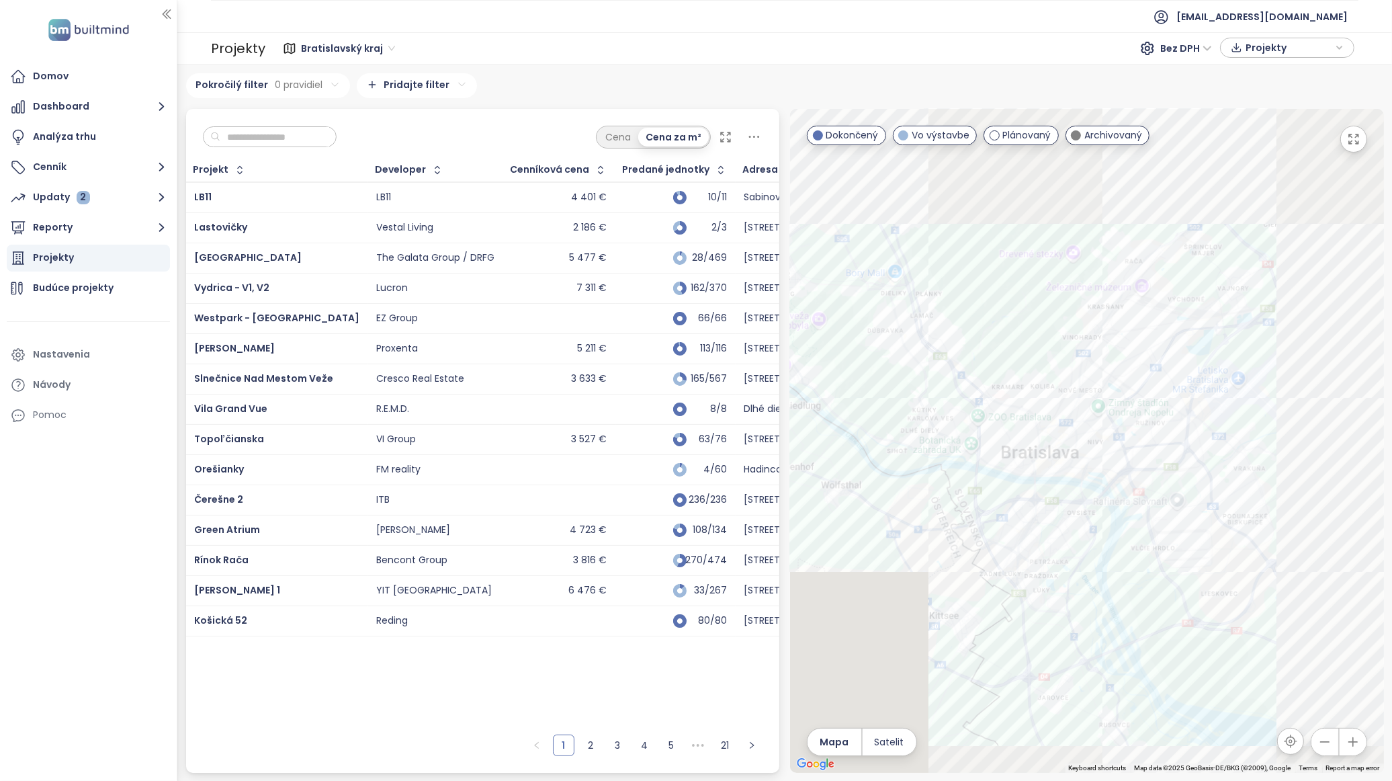
drag, startPoint x: 1216, startPoint y: 357, endPoint x: 1103, endPoint y: 493, distance: 176.0
click at [1103, 493] on div at bounding box center [1087, 441] width 594 height 664
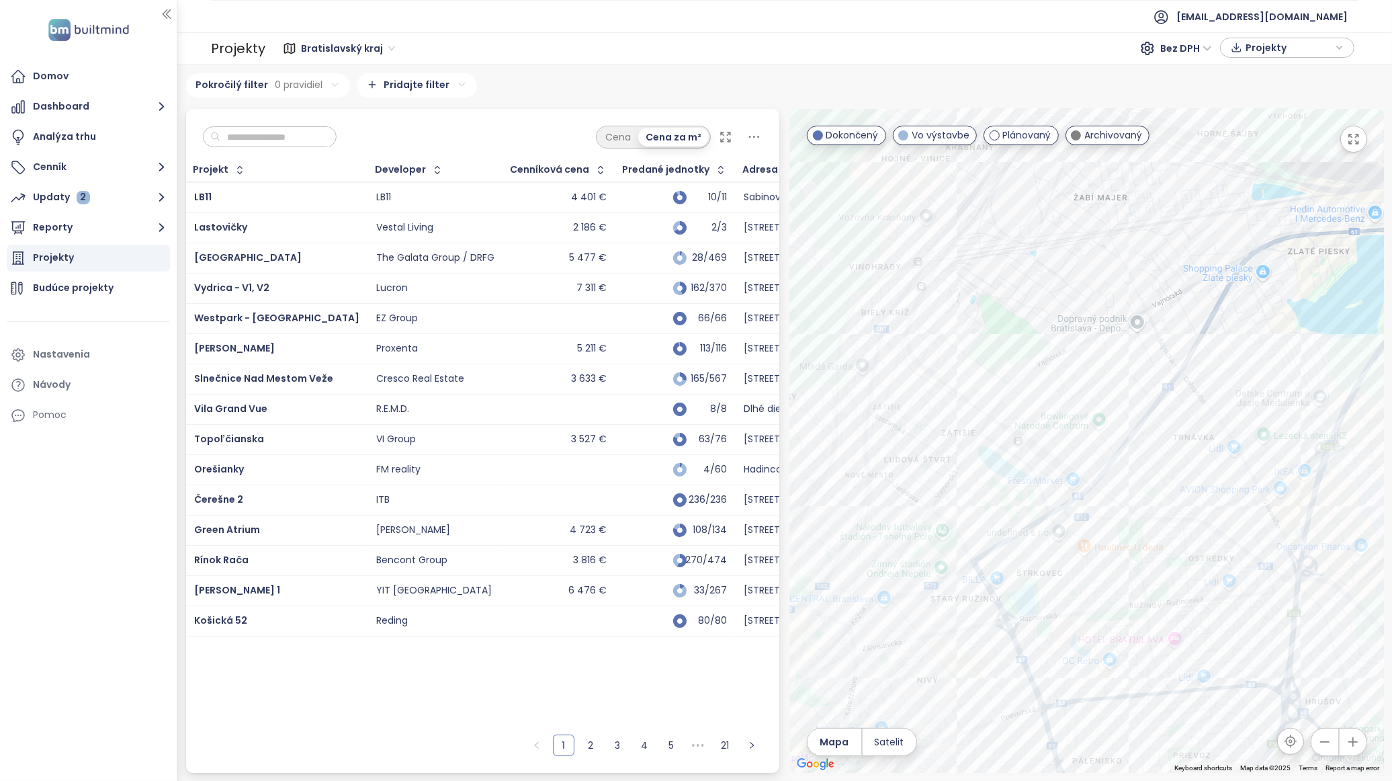
drag, startPoint x: 1046, startPoint y: 469, endPoint x: 1149, endPoint y: 446, distance: 105.5
click at [1149, 446] on div at bounding box center [1087, 441] width 594 height 664
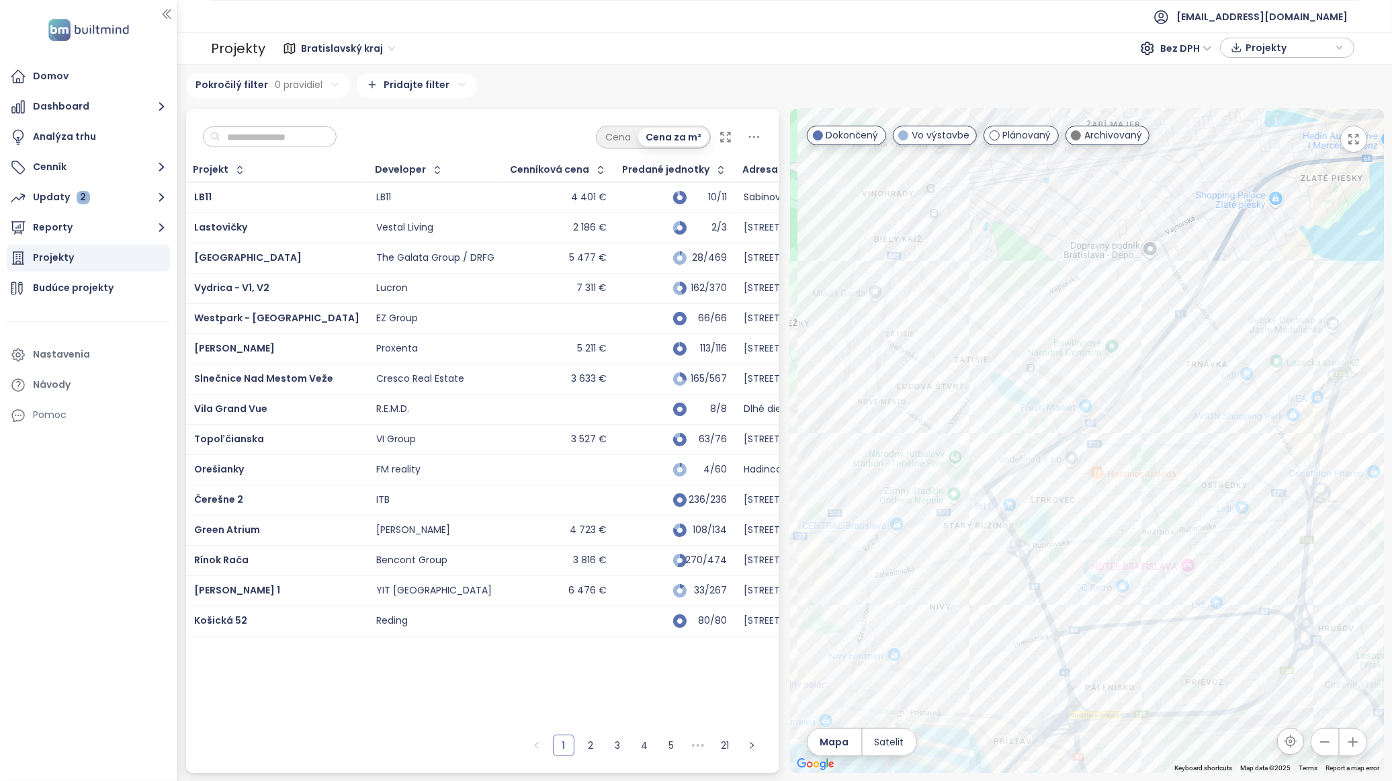
drag, startPoint x: 1138, startPoint y: 411, endPoint x: 1128, endPoint y: 346, distance: 65.3
click at [1128, 346] on div at bounding box center [1087, 441] width 594 height 664
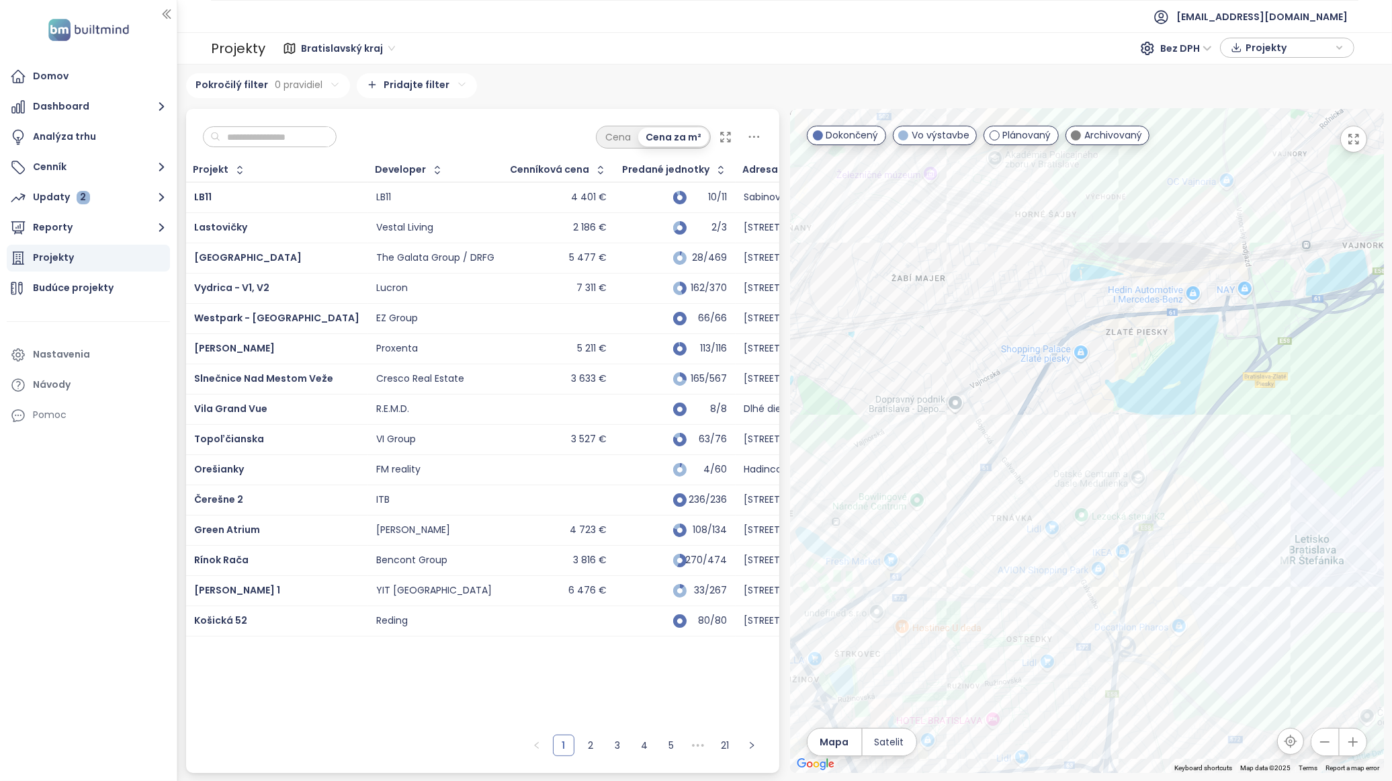
drag, startPoint x: 1179, startPoint y: 333, endPoint x: 945, endPoint y: 493, distance: 282.7
click at [945, 493] on div at bounding box center [1087, 441] width 594 height 664
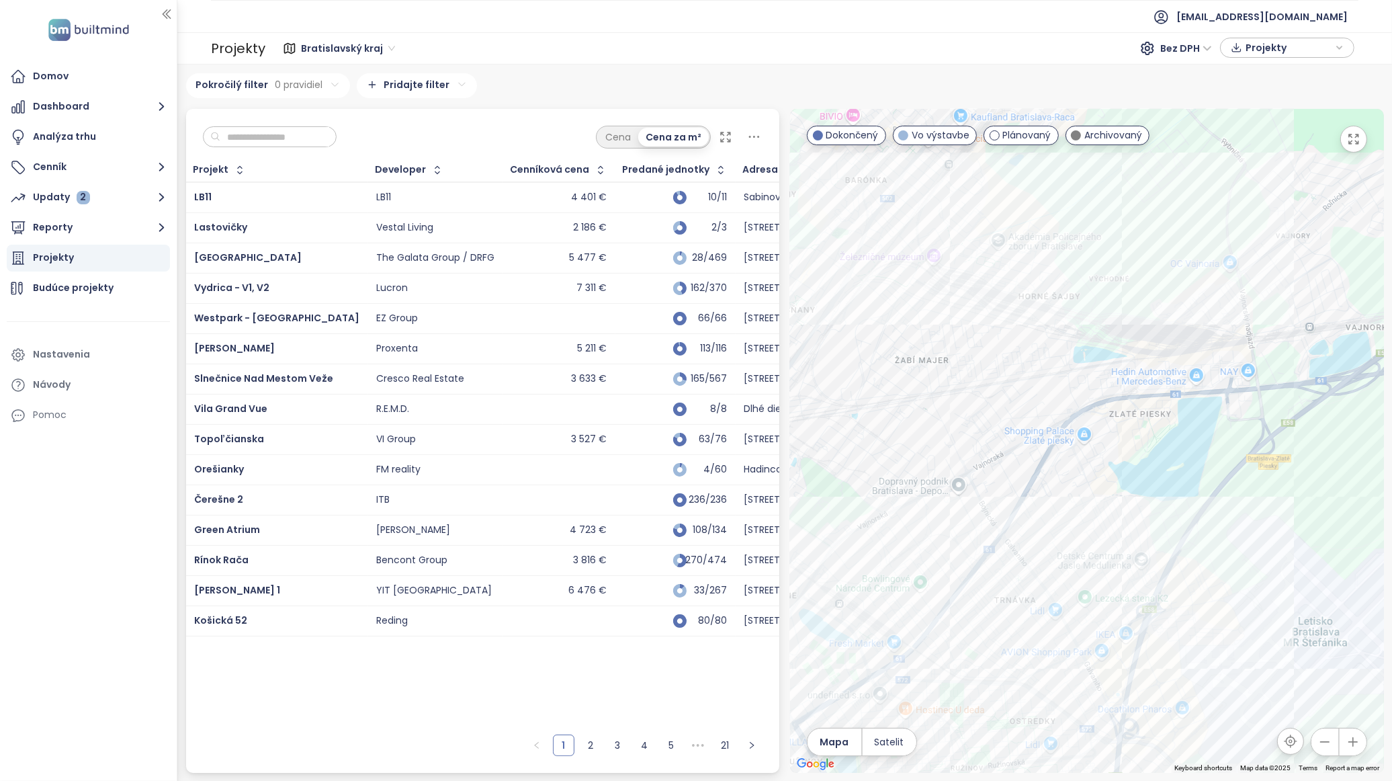
drag, startPoint x: 1117, startPoint y: 431, endPoint x: 1122, endPoint y: 500, distance: 68.7
click at [1122, 500] on div at bounding box center [1087, 441] width 594 height 664
click at [966, 214] on div "RNDZ II" at bounding box center [1087, 441] width 594 height 664
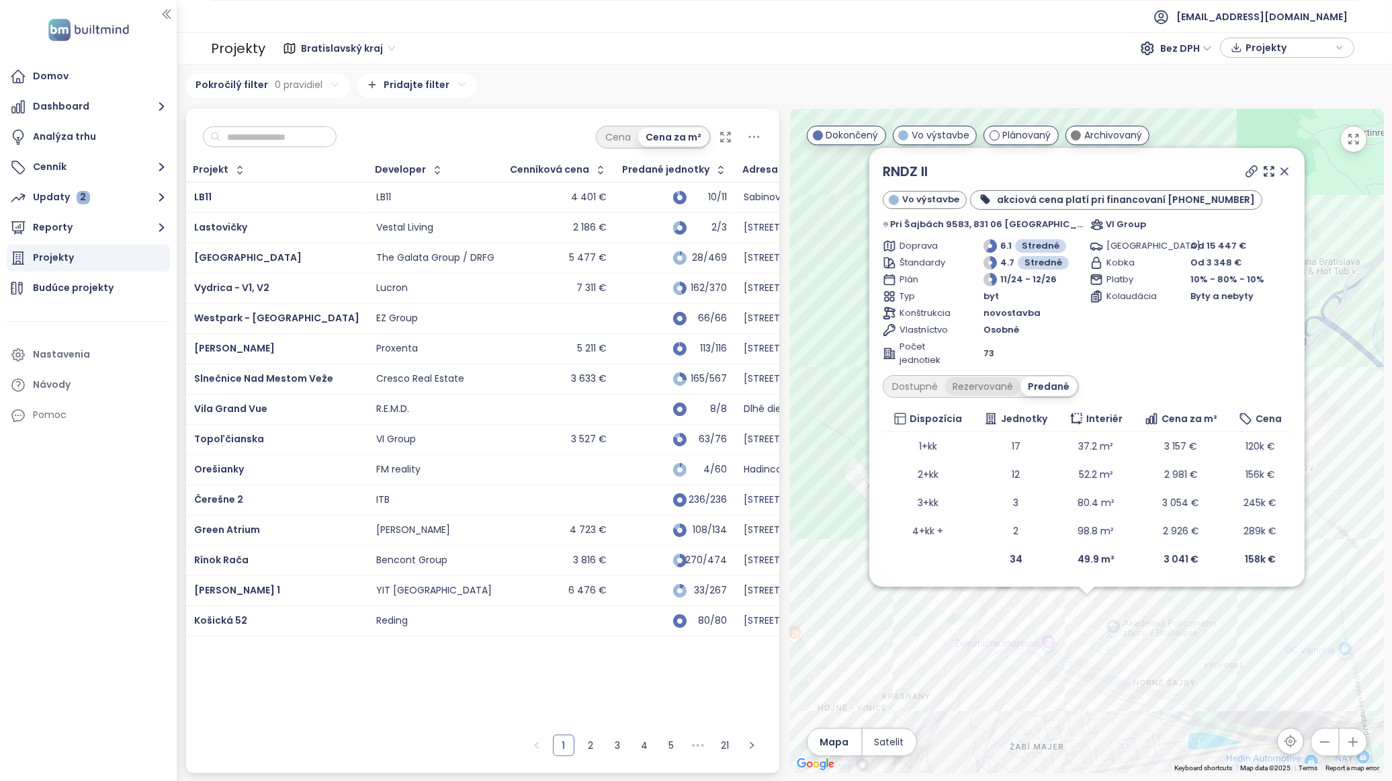
click at [976, 380] on div "Rezervované" at bounding box center [982, 386] width 75 height 19
click at [939, 387] on div "Dostupné" at bounding box center [915, 386] width 60 height 19
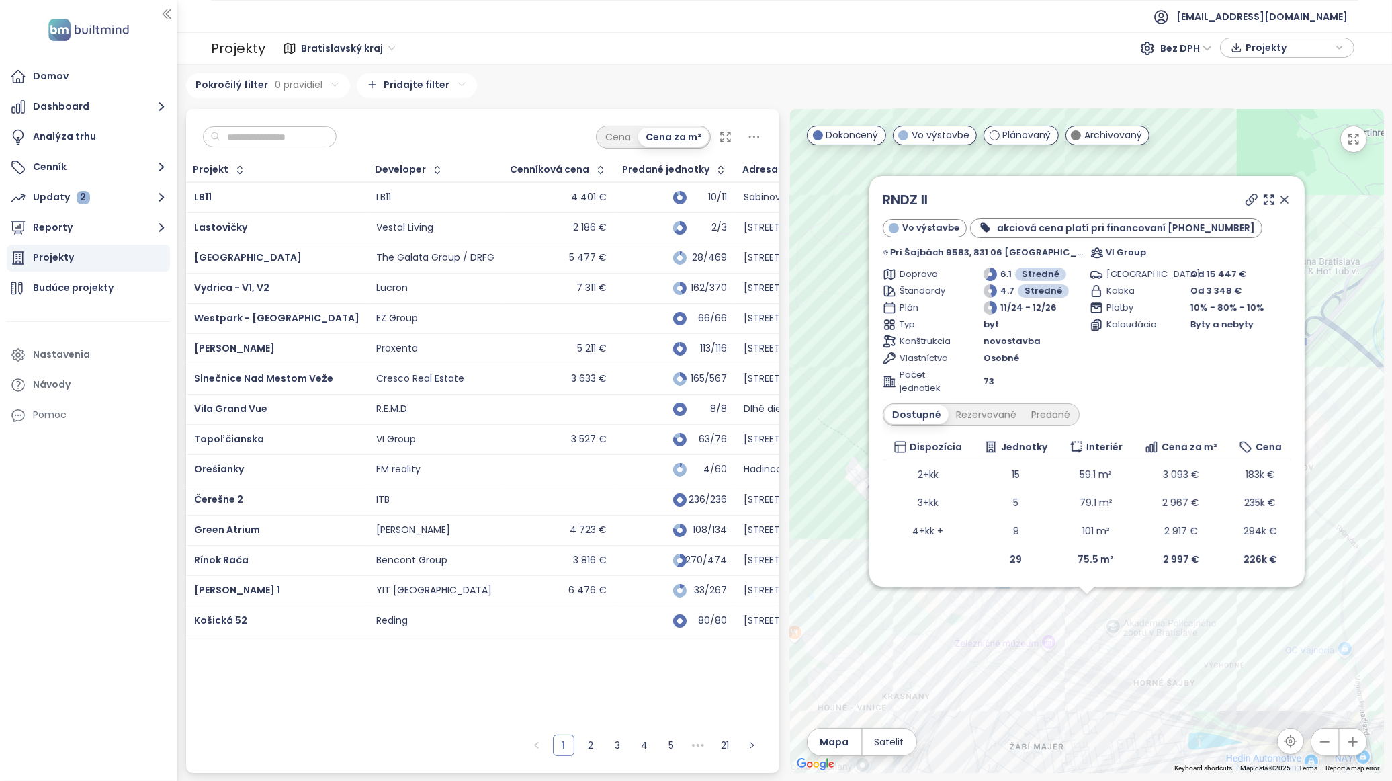
click at [1278, 204] on icon at bounding box center [1284, 199] width 13 height 13
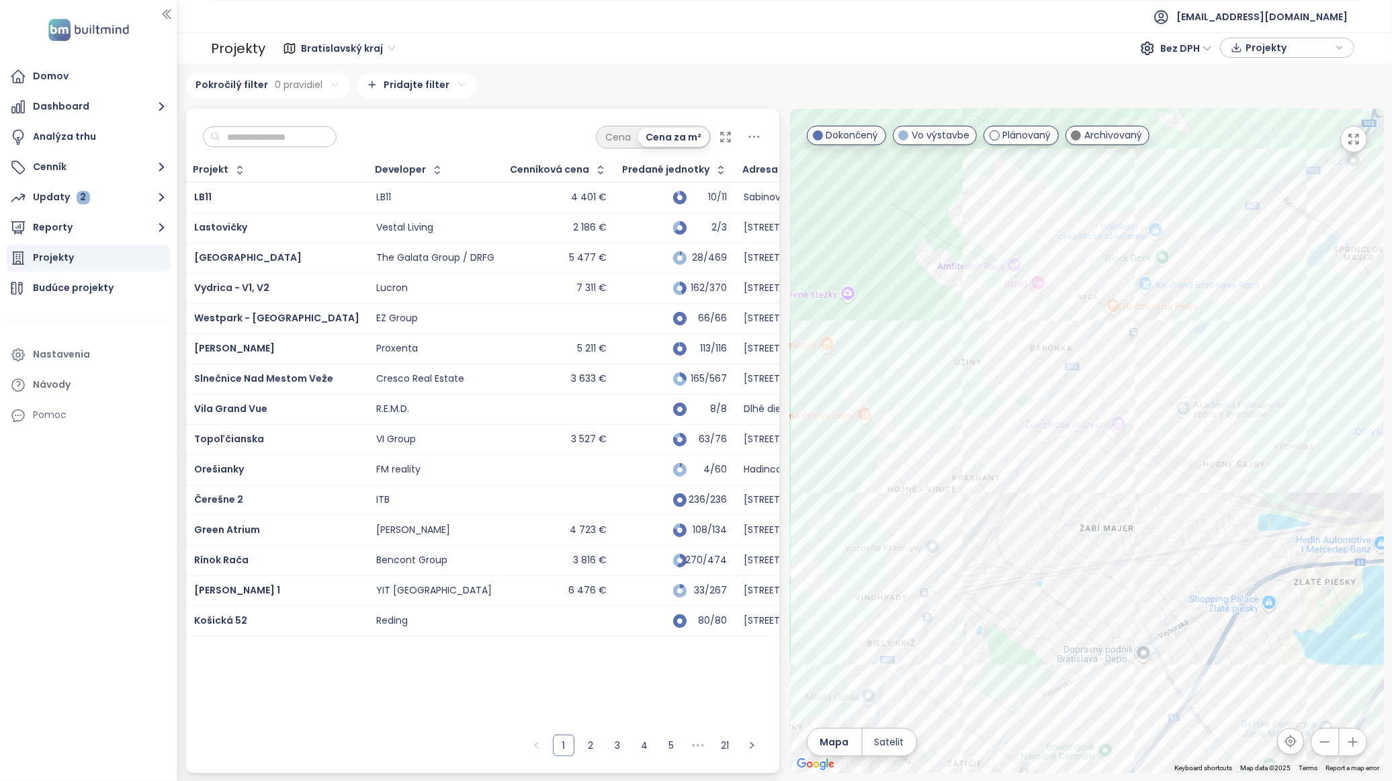
drag, startPoint x: 959, startPoint y: 593, endPoint x: 1490, endPoint y: 347, distance: 586.0
click at [1392, 347] on html "Domov Dashboard Analýza trhu Cenník Updaty 2 Reporty Projekty Budúce projekty N…" at bounding box center [696, 390] width 1392 height 781
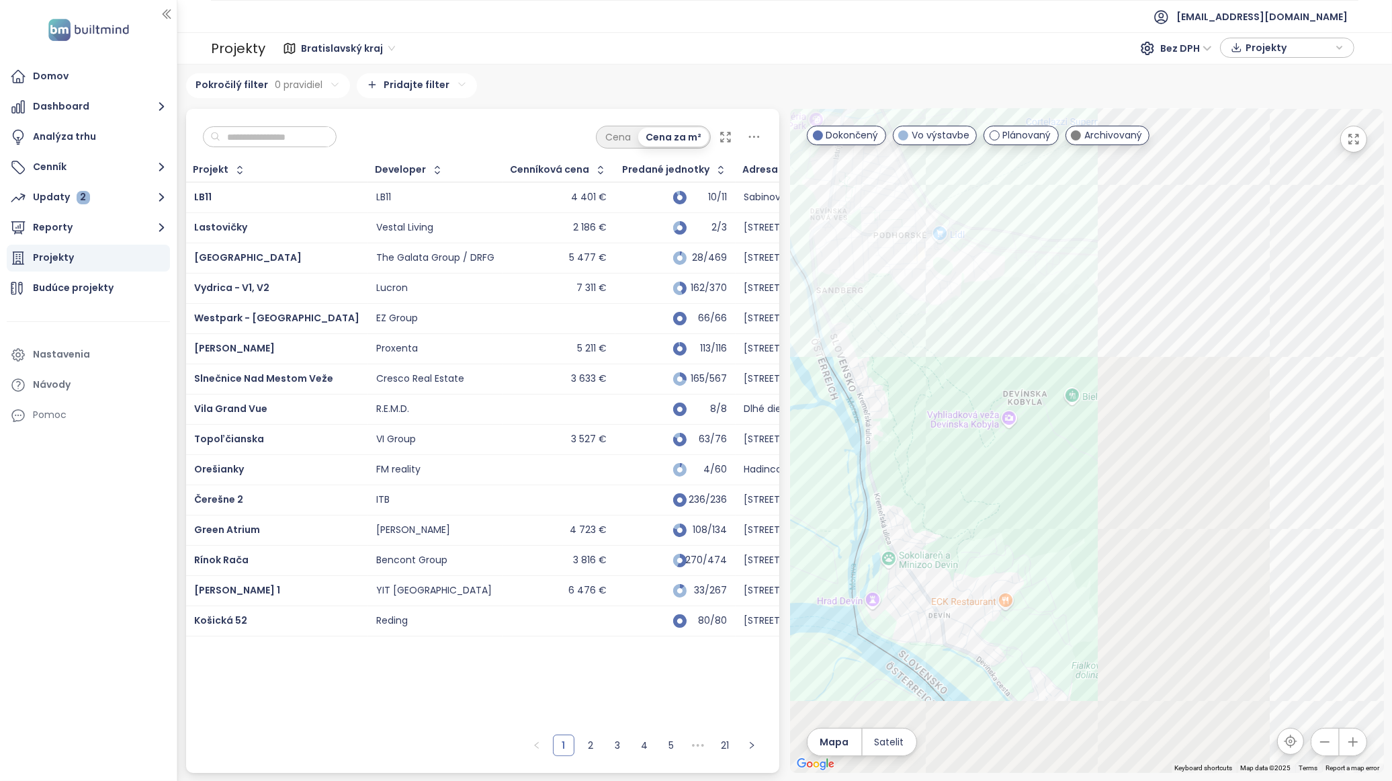
drag, startPoint x: 1152, startPoint y: 509, endPoint x: 679, endPoint y: 411, distance: 483.0
click at [679, 411] on div "Cena Cena za m² Projekt Developer Cenníková cena Predané jednotky Adresa [GEOGR…" at bounding box center [785, 441] width 1209 height 664
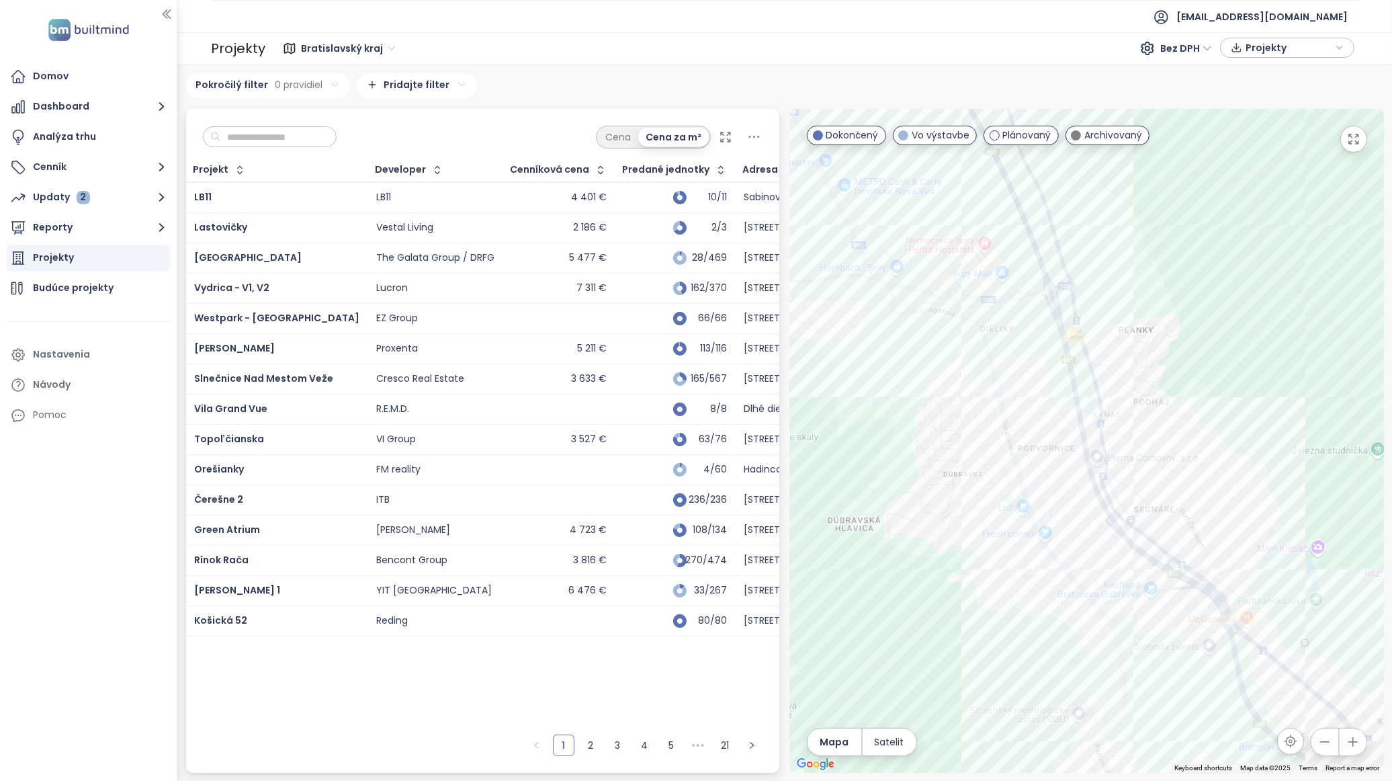
drag, startPoint x: 1065, startPoint y: 424, endPoint x: 911, endPoint y: 452, distance: 156.3
click at [905, 470] on div at bounding box center [1087, 441] width 594 height 664
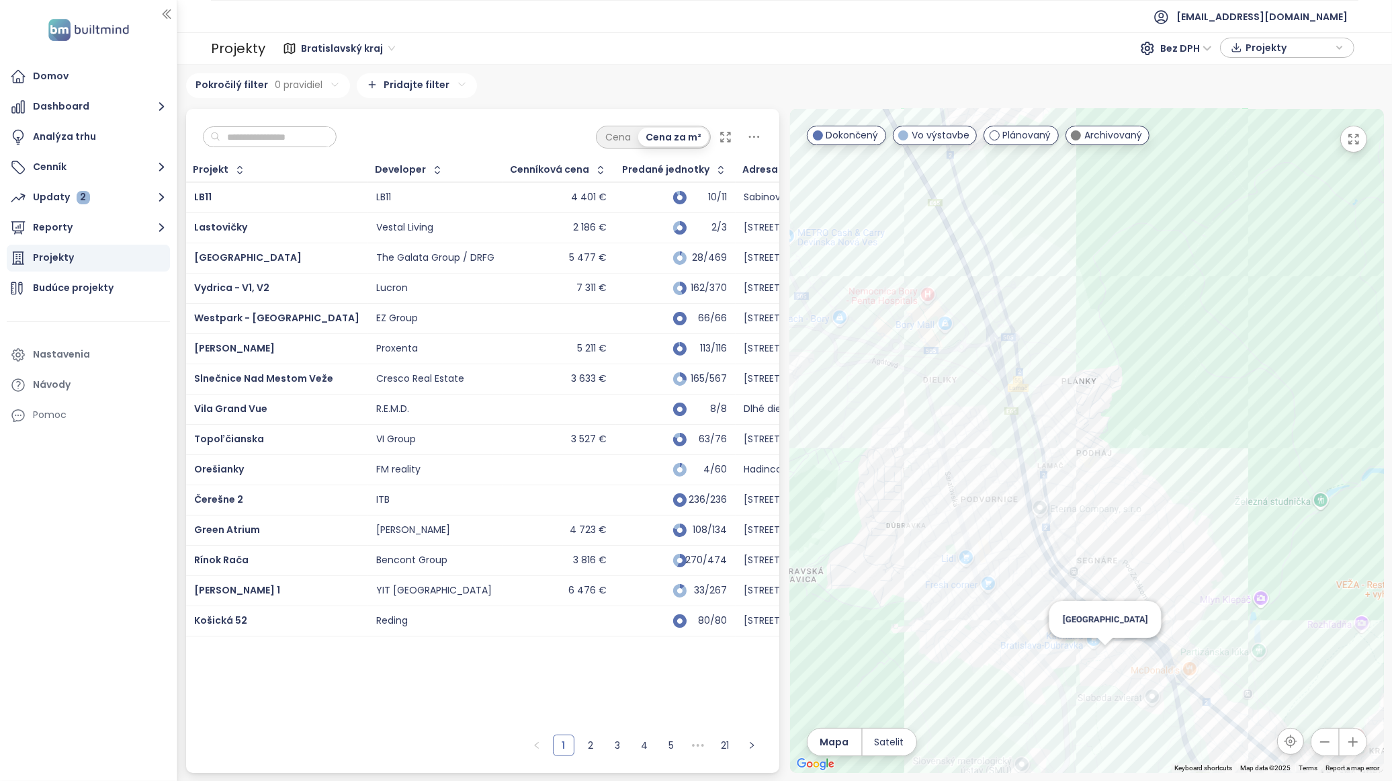
click at [1098, 652] on div "[GEOGRAPHIC_DATA]" at bounding box center [1087, 441] width 594 height 664
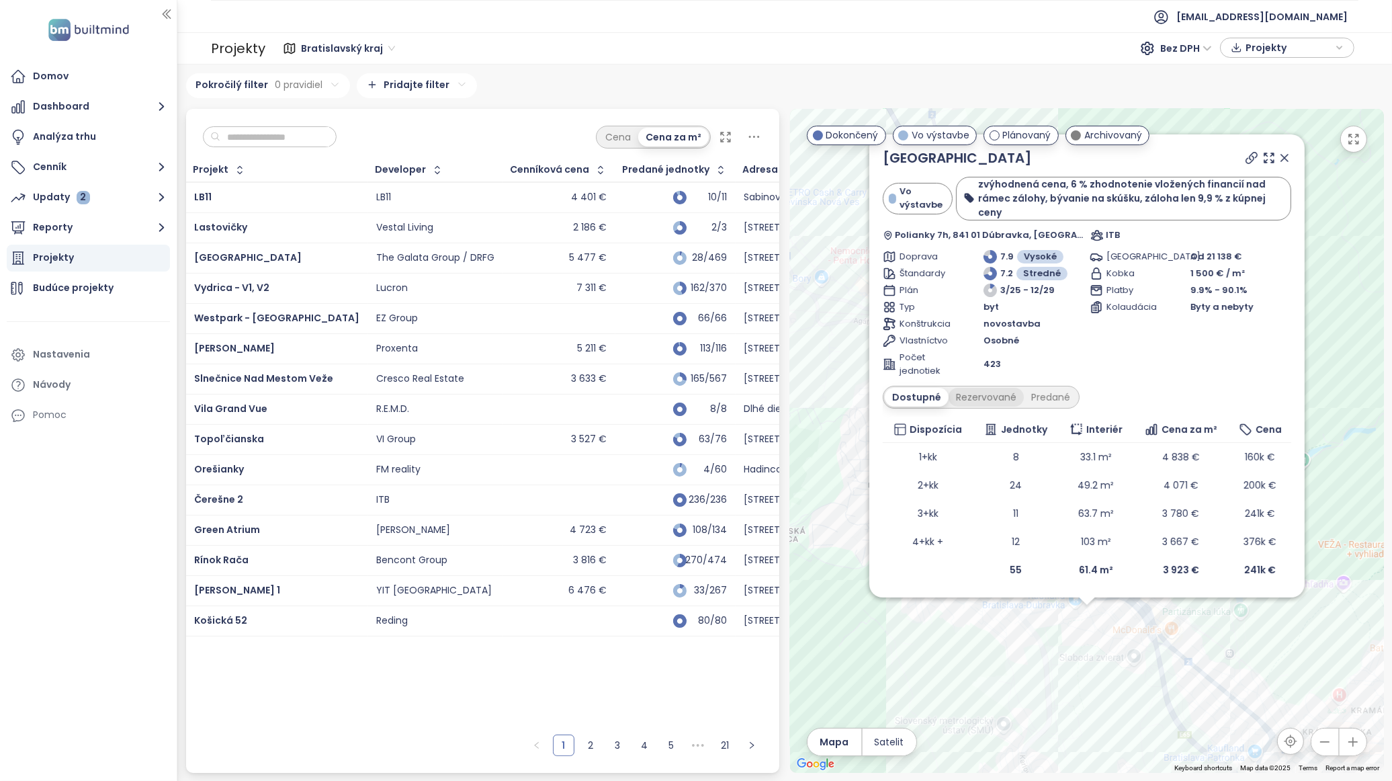
click at [982, 394] on div "Rezervované" at bounding box center [986, 397] width 75 height 19
click at [1047, 394] on div "Predané" at bounding box center [1051, 397] width 54 height 19
click at [267, 132] on input "text" at bounding box center [274, 137] width 109 height 20
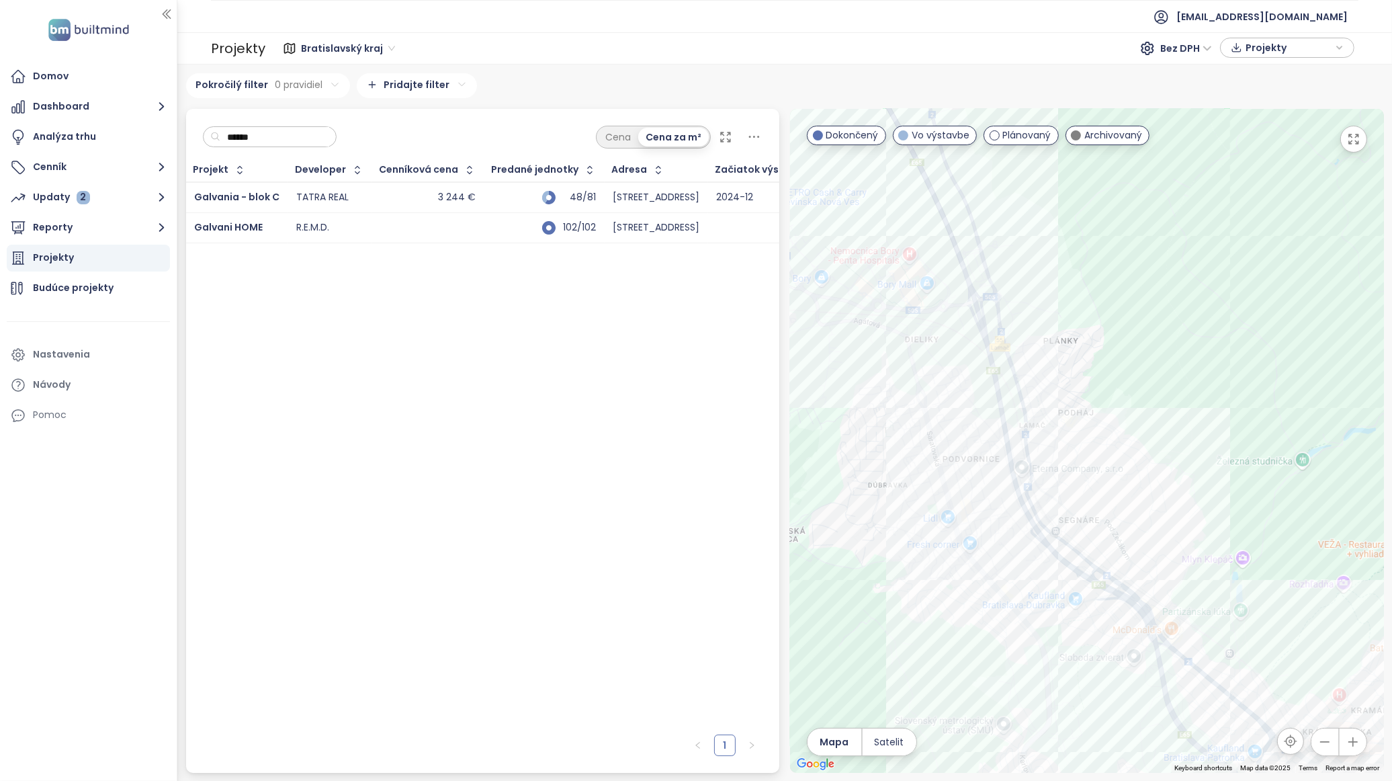
type input "******"
click at [326, 200] on div "TATRA REAL" at bounding box center [322, 198] width 52 height 12
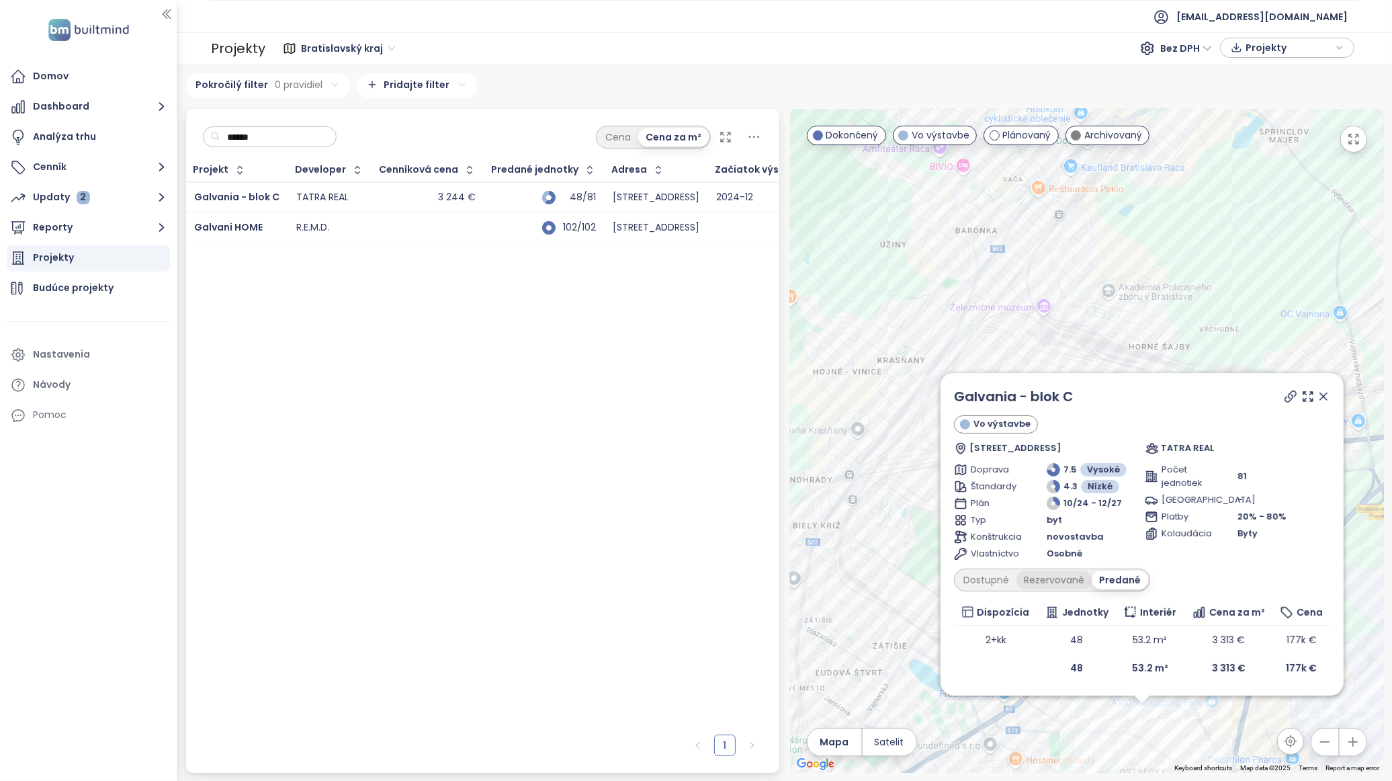
click at [1057, 577] on div "Rezervované" at bounding box center [1054, 580] width 75 height 19
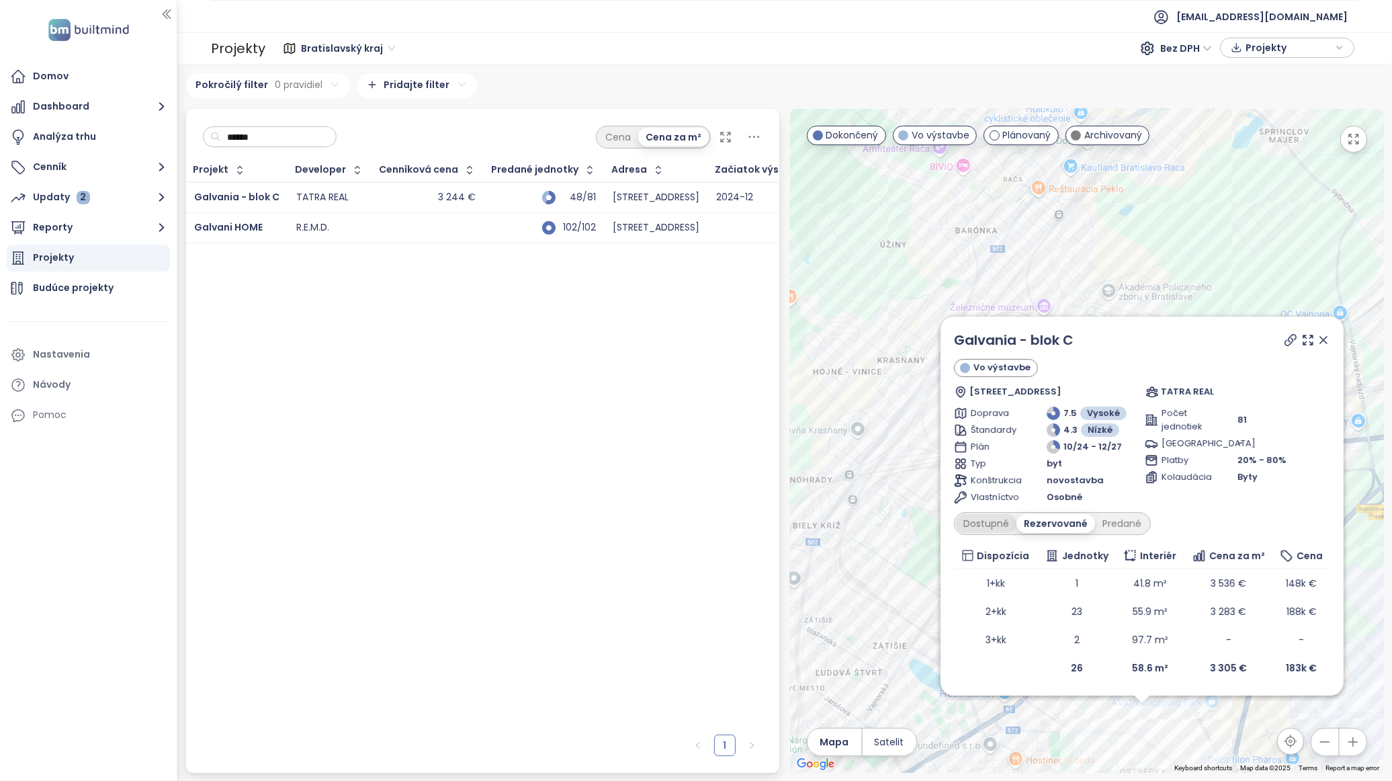
click at [995, 519] on div "Dostupné" at bounding box center [986, 523] width 60 height 19
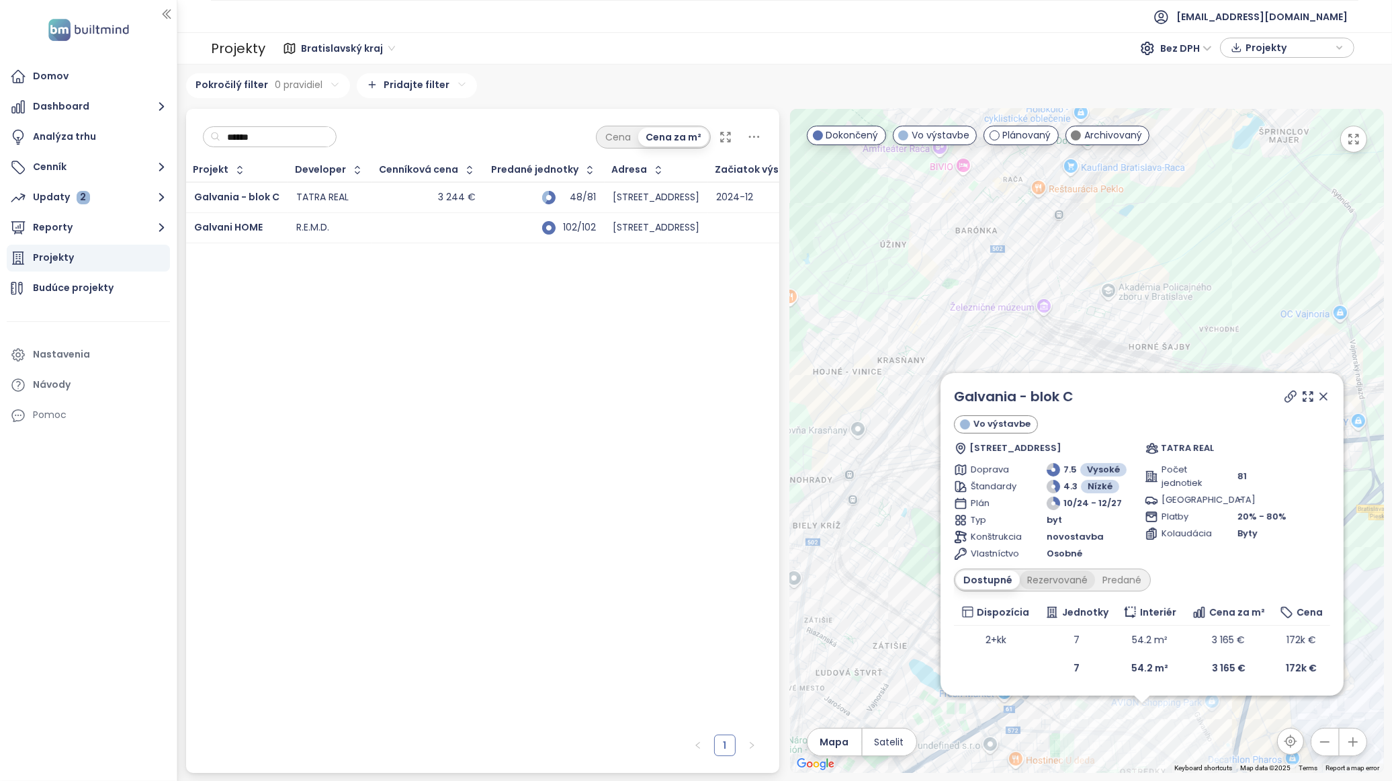
click at [1033, 583] on div "Rezervované" at bounding box center [1057, 580] width 75 height 19
